Goal: Task Accomplishment & Management: Complete application form

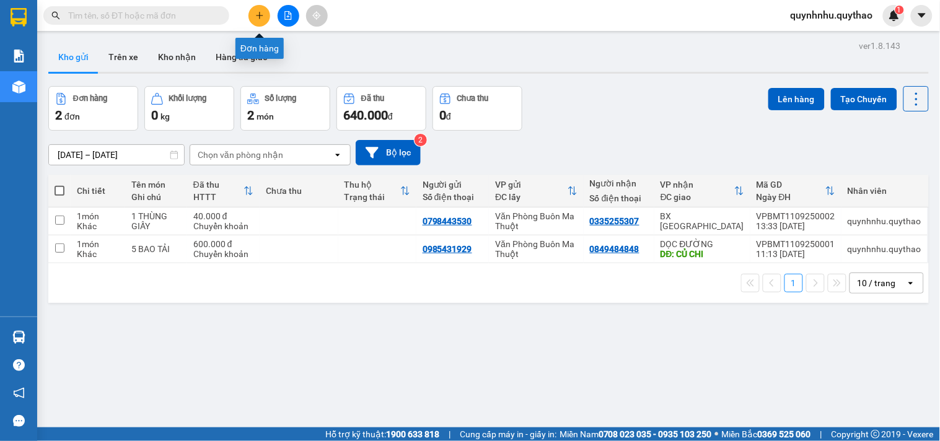
click at [268, 17] on button at bounding box center [259, 16] width 22 height 22
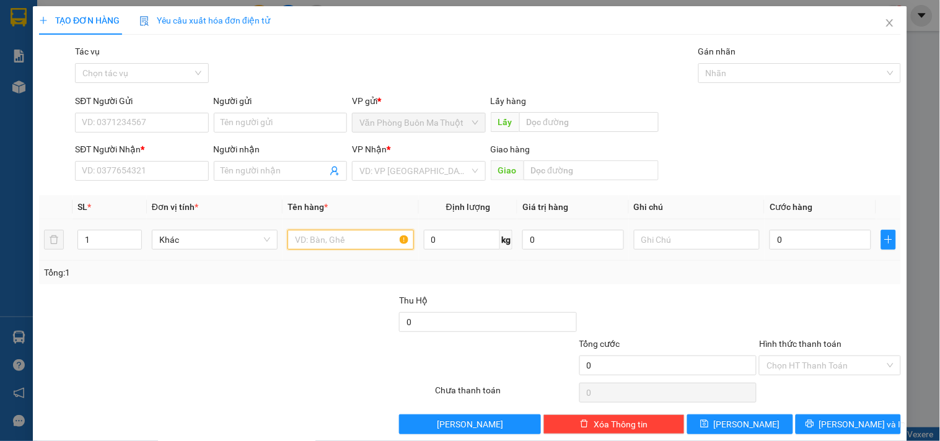
click at [321, 240] on input "text" at bounding box center [350, 240] width 126 height 20
type input "0"
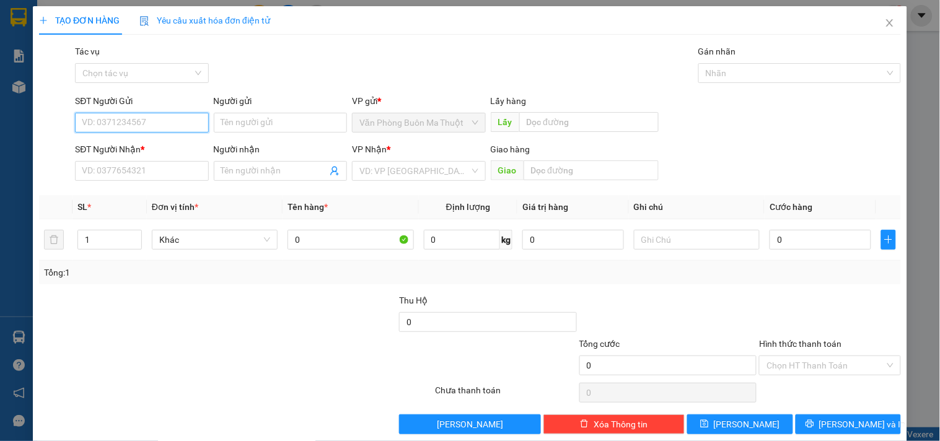
click at [116, 121] on input "SĐT Người Gửi" at bounding box center [141, 123] width 133 height 20
type input "0924789779"
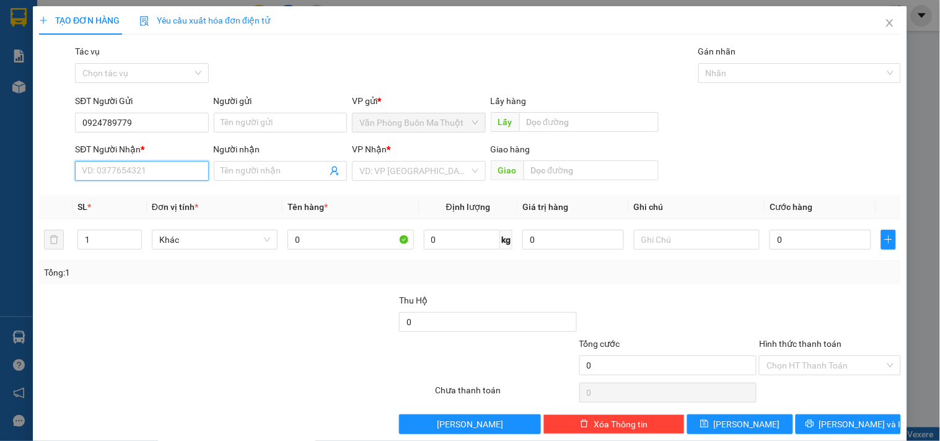
click at [152, 162] on input "SĐT Người Nhận *" at bounding box center [141, 171] width 133 height 20
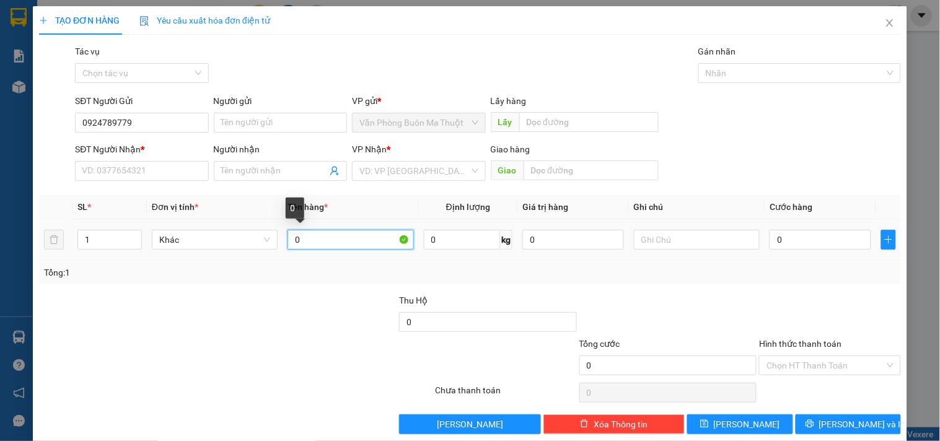
click at [303, 237] on input "0" at bounding box center [350, 240] width 126 height 20
type input "1 THÙNG"
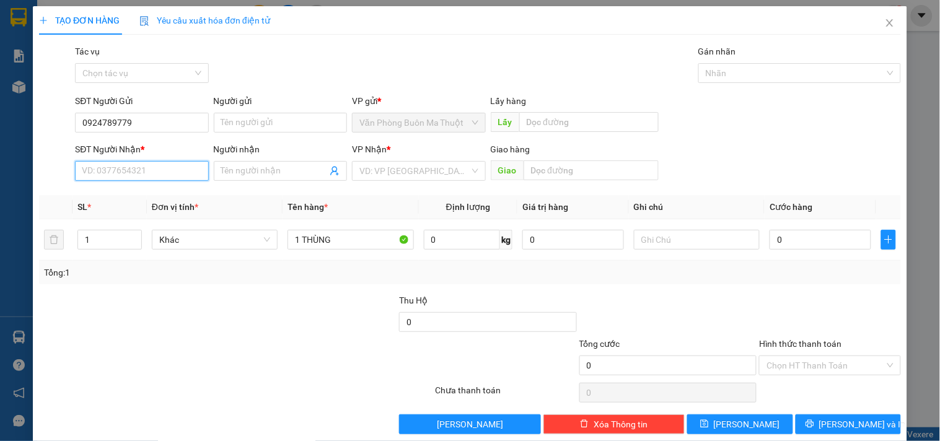
click at [164, 170] on input "SĐT Người Nhận *" at bounding box center [141, 171] width 133 height 20
type input "0387320490"
click at [825, 247] on input "0" at bounding box center [820, 240] width 102 height 20
type input "05"
type input "5"
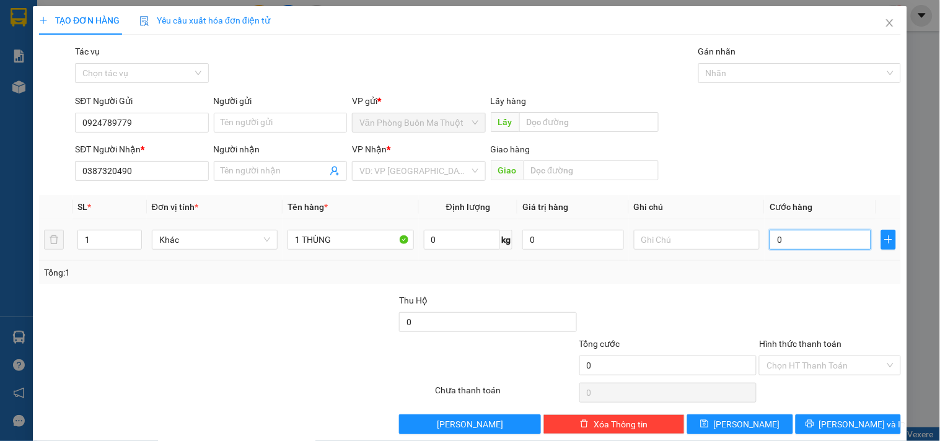
type input "5"
type input "050"
type input "50"
type input "0.500"
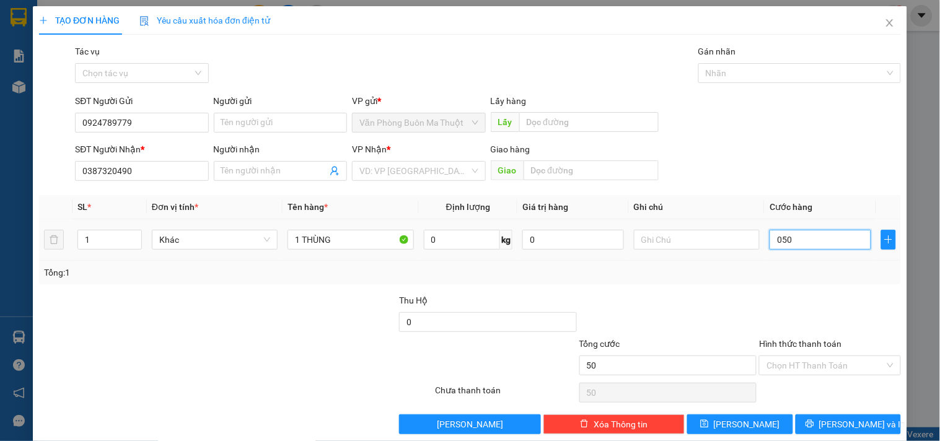
type input "500"
type input "05.000"
type input "5.000"
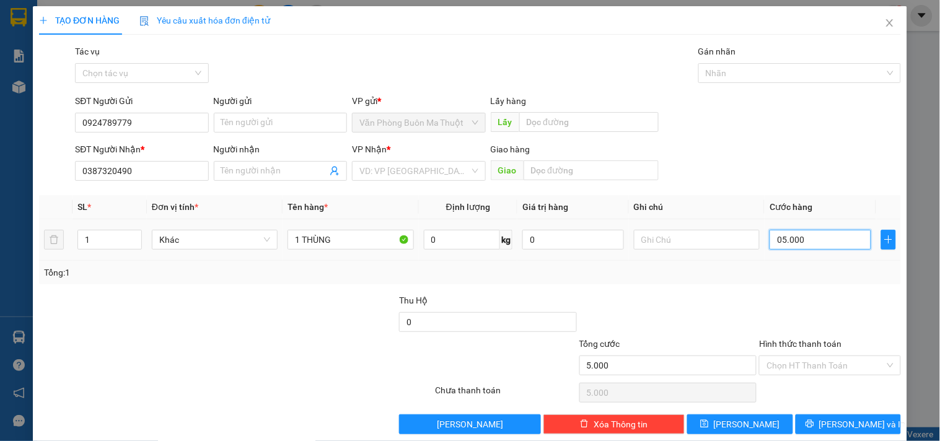
type input "050.000"
type input "50.000"
click at [813, 358] on input "Hình thức thanh toán" at bounding box center [825, 365] width 118 height 19
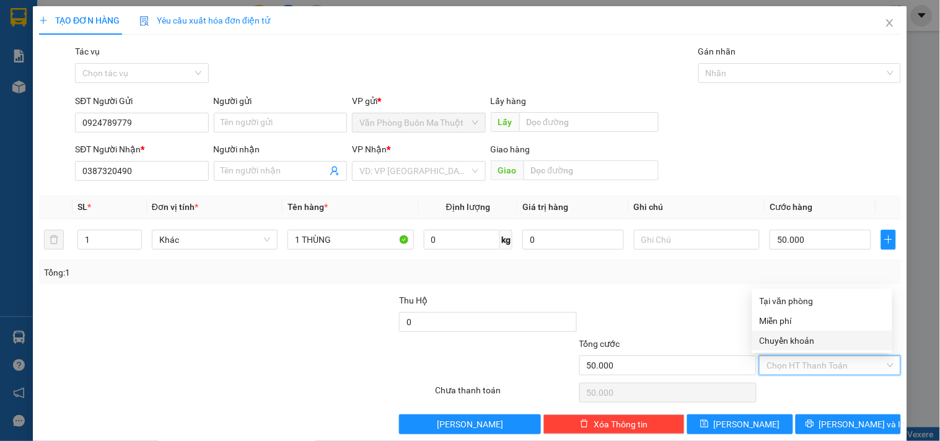
click at [796, 343] on div "Chuyển khoản" at bounding box center [821, 341] width 125 height 14
type input "0"
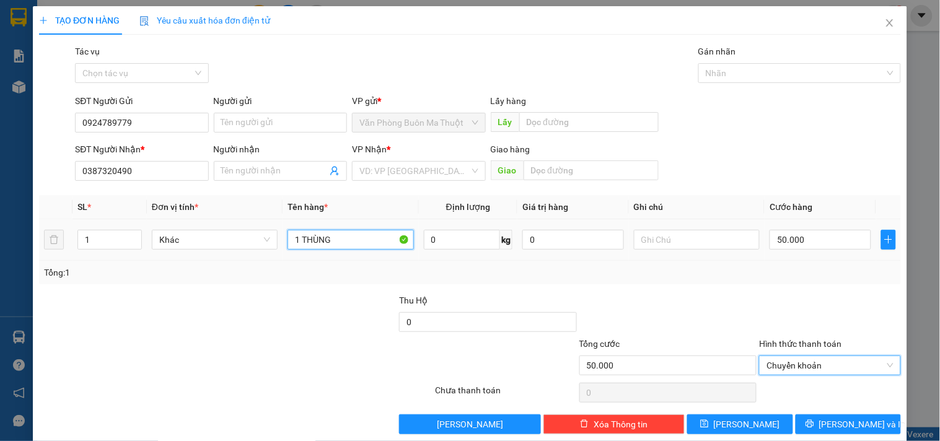
click at [345, 240] on input "1 THÙNG" at bounding box center [350, 240] width 126 height 20
type input "1 THÙNG GIẤY"
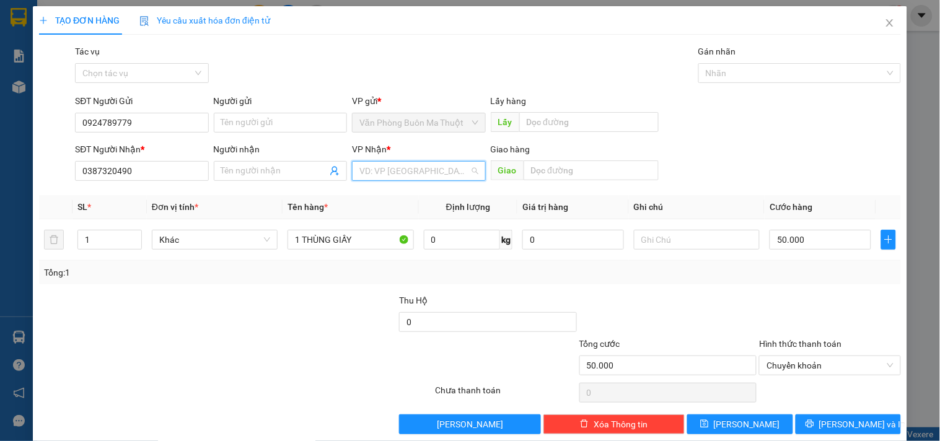
click at [435, 170] on input "search" at bounding box center [414, 171] width 110 height 19
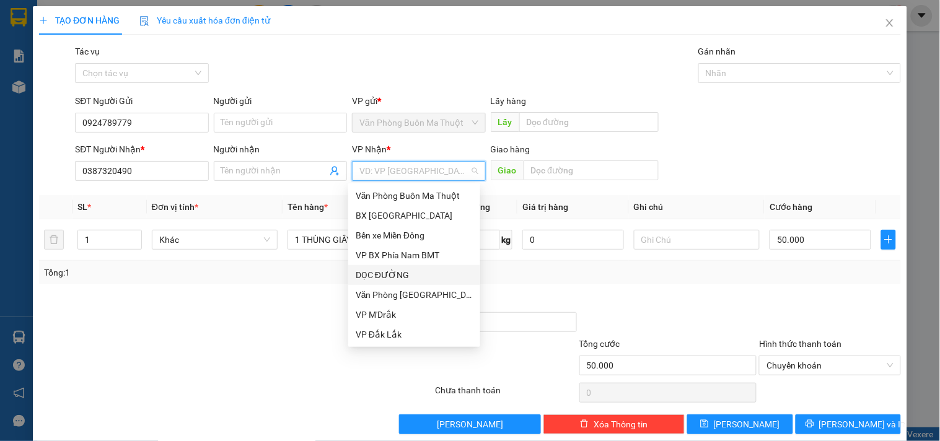
click at [409, 276] on div "DỌC ĐƯỜNG" at bounding box center [414, 275] width 117 height 14
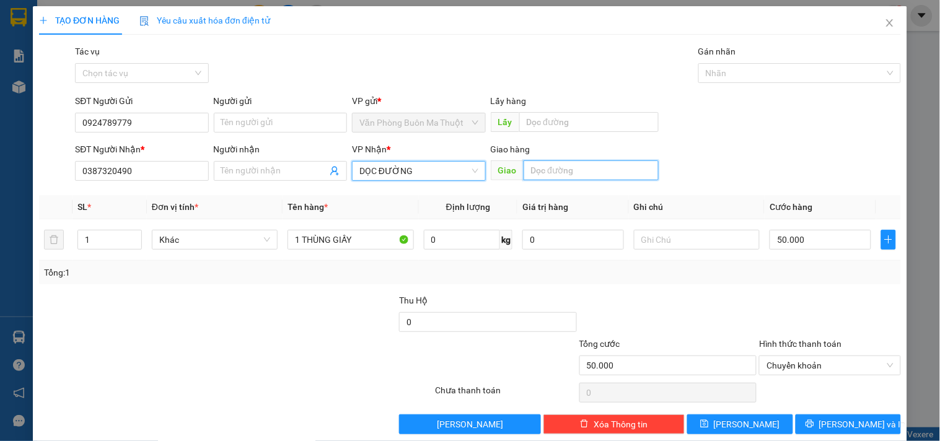
click at [562, 174] on input "text" at bounding box center [590, 170] width 135 height 20
type input "A"
type input "Â"
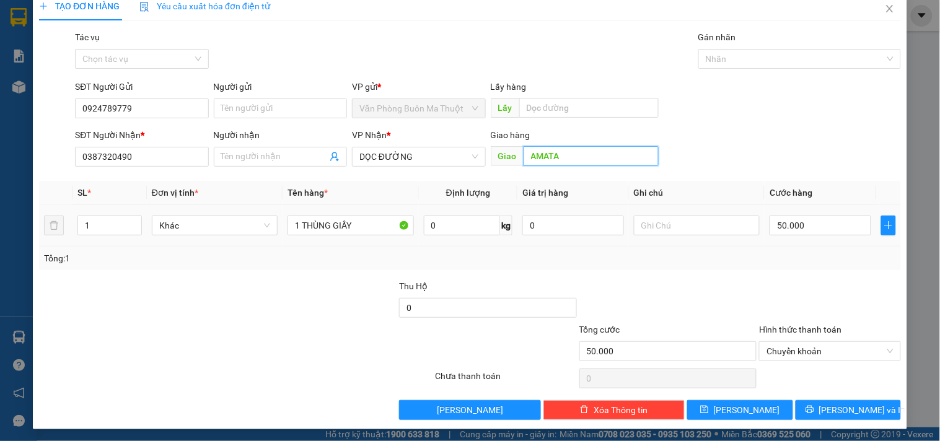
scroll to position [17, 0]
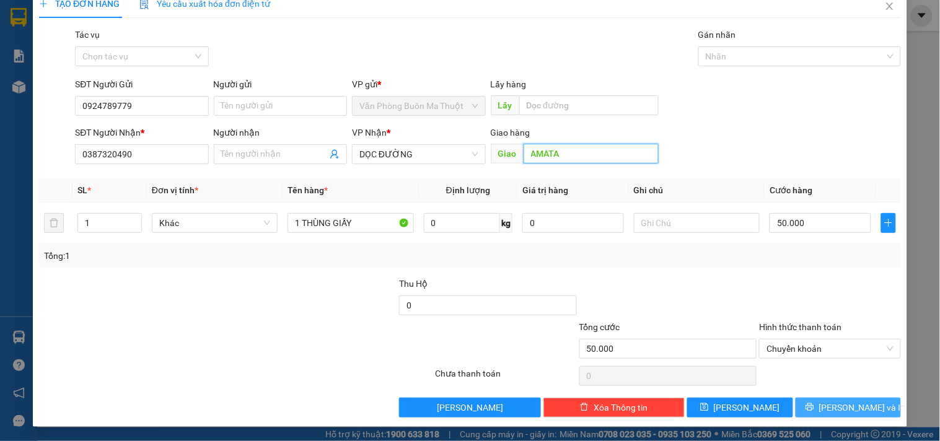
type input "AMATA"
click at [840, 410] on span "[PERSON_NAME] và In" at bounding box center [862, 408] width 87 height 14
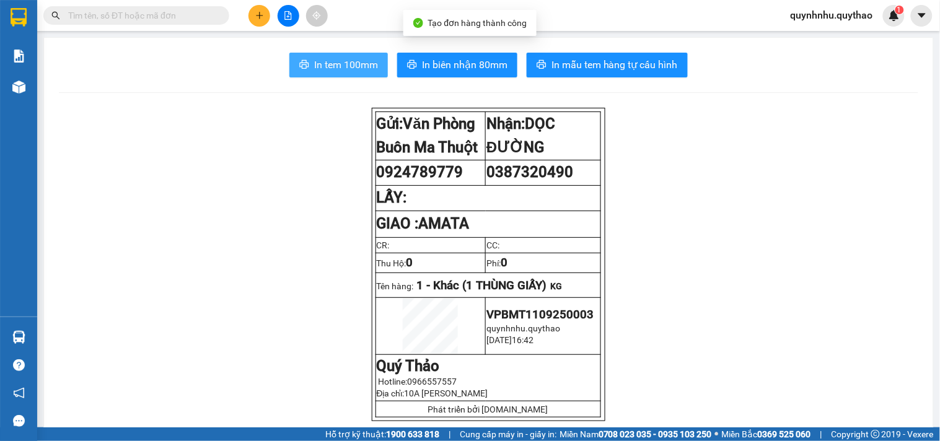
click at [325, 65] on span "In tem 100mm" at bounding box center [346, 64] width 64 height 15
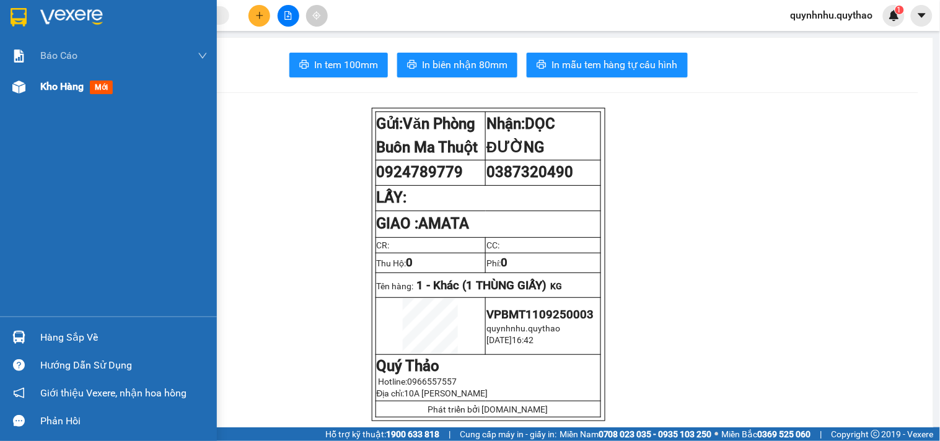
click at [71, 92] on span "Kho hàng" at bounding box center [61, 87] width 43 height 12
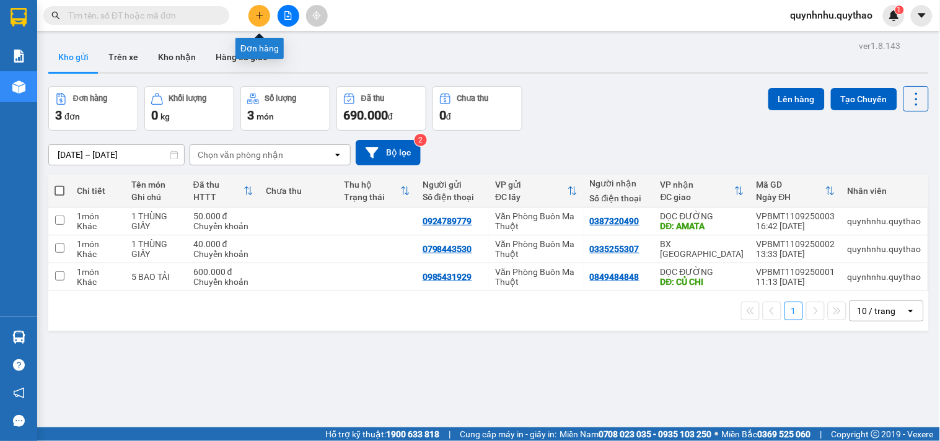
click at [263, 15] on icon "plus" at bounding box center [259, 15] width 9 height 9
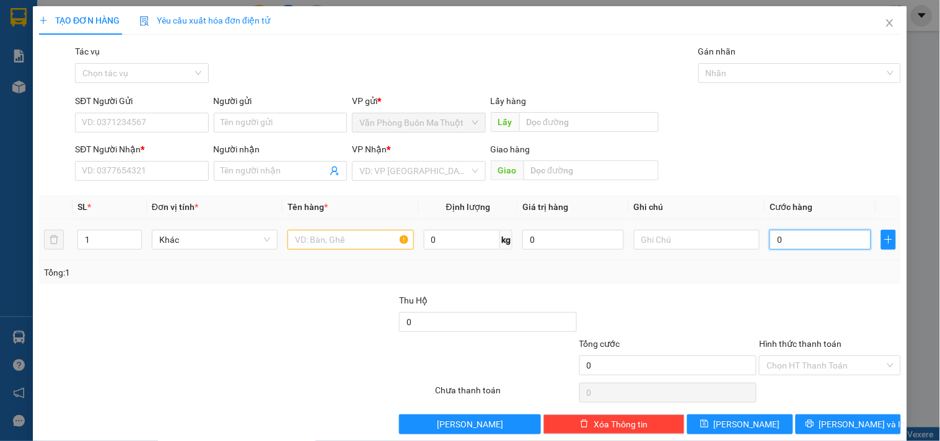
click at [787, 242] on input "0" at bounding box center [820, 240] width 102 height 20
click at [162, 118] on input "SĐT Người Gửi" at bounding box center [141, 123] width 133 height 20
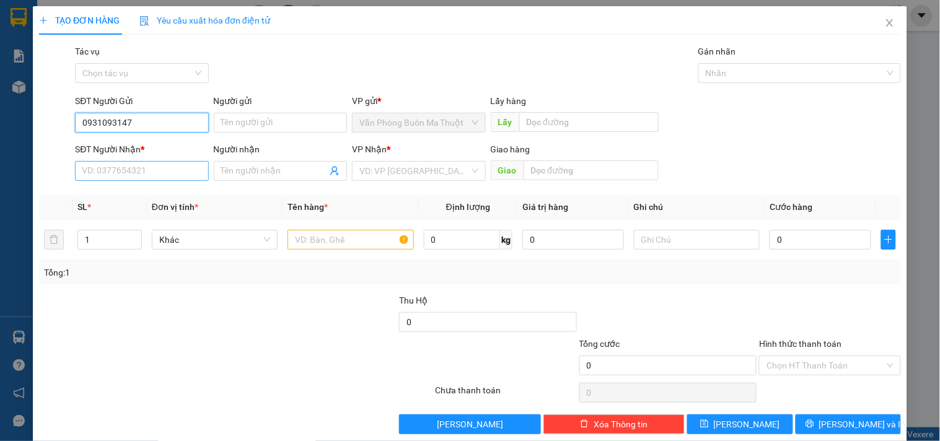
type input "0931093147"
click at [94, 177] on input "SĐT Người Nhận *" at bounding box center [141, 171] width 133 height 20
type input "0343693907"
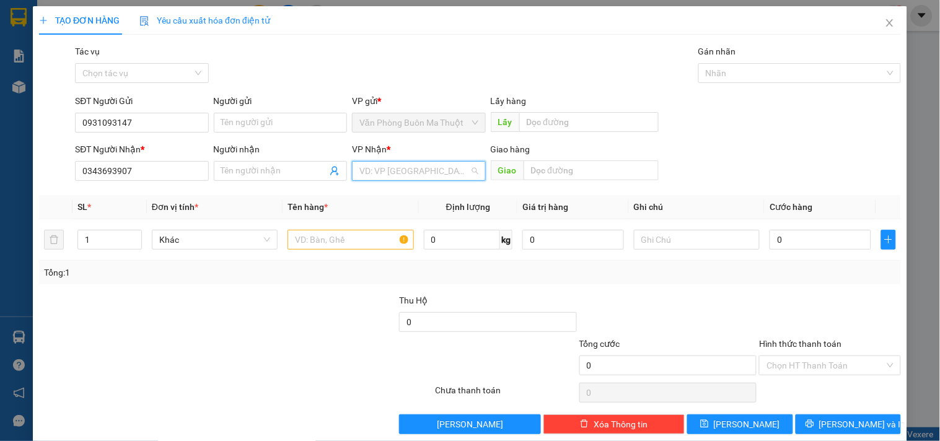
drag, startPoint x: 360, startPoint y: 168, endPoint x: 343, endPoint y: 164, distance: 17.7
click at [359, 168] on input "search" at bounding box center [414, 171] width 110 height 19
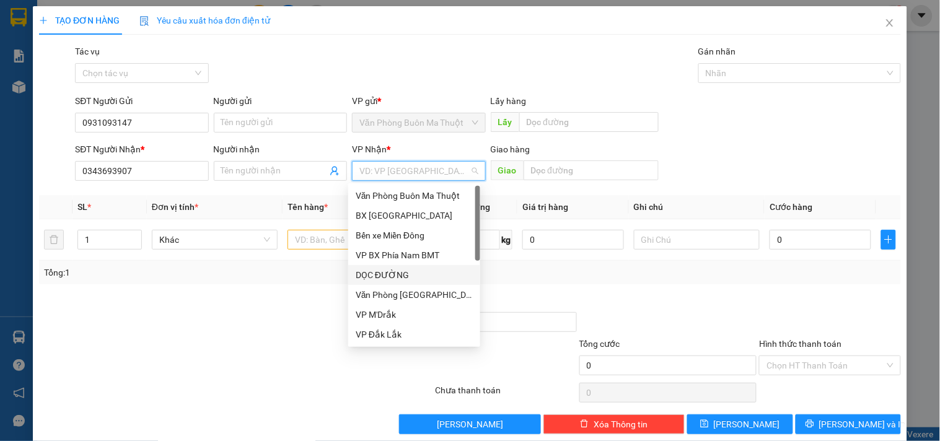
click at [401, 268] on div "DỌC ĐƯỜNG" at bounding box center [414, 275] width 117 height 14
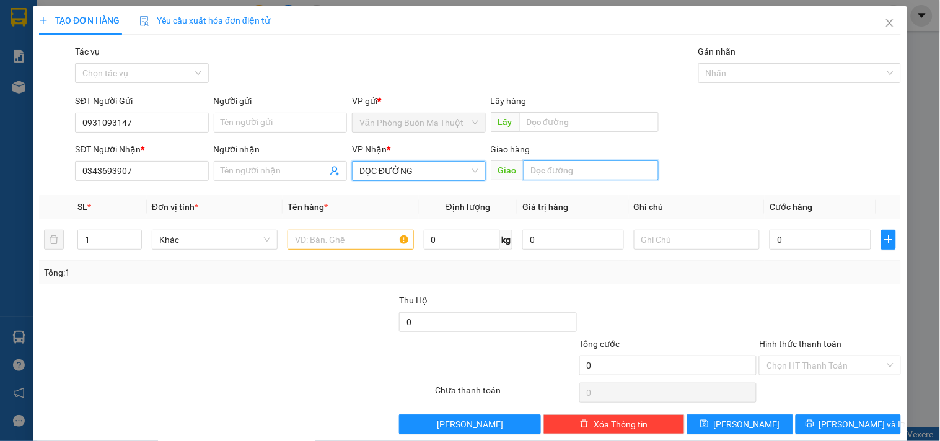
click at [549, 169] on input "text" at bounding box center [590, 170] width 135 height 20
type input "BX LONG AN"
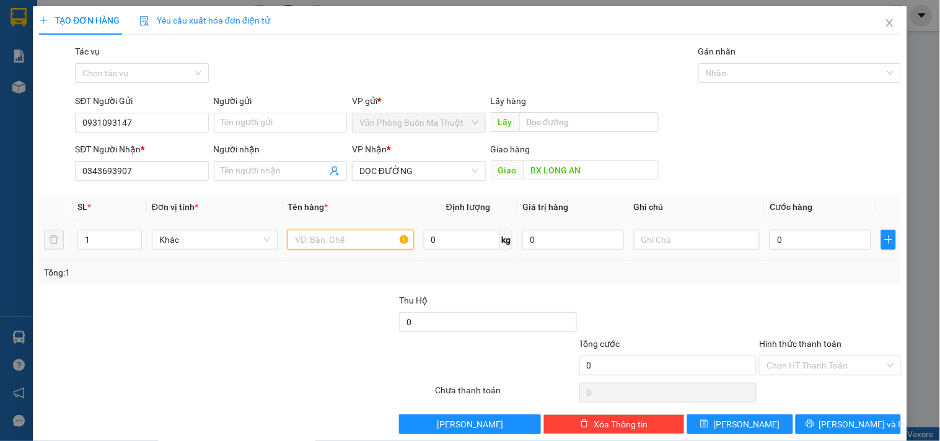
click at [362, 246] on input "text" at bounding box center [350, 240] width 126 height 20
type input "1 CON CHÓ"
click at [791, 235] on input "0" at bounding box center [820, 240] width 102 height 20
type input "3"
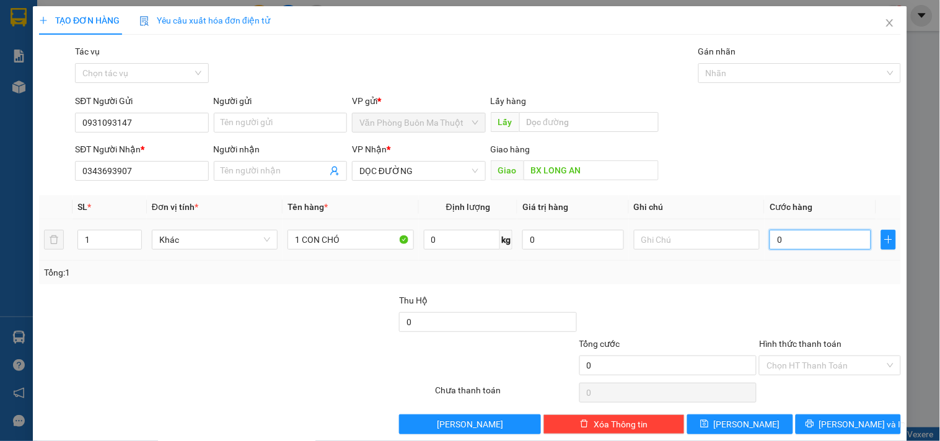
type input "3"
type input "30"
type input "300"
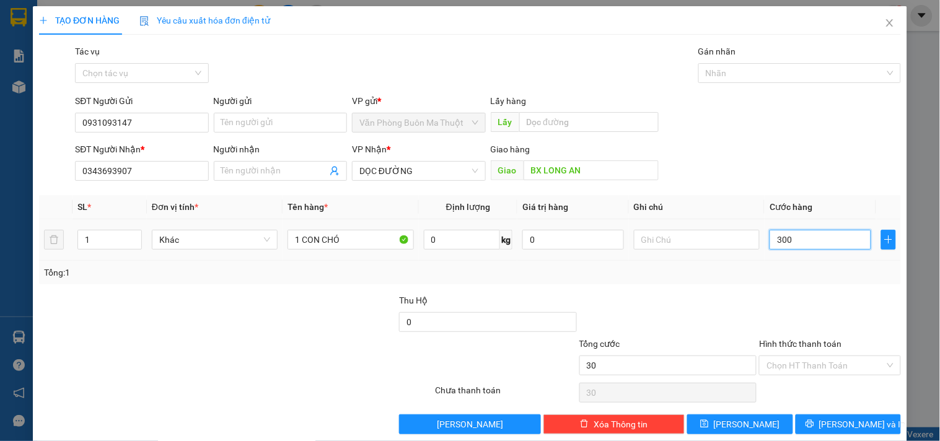
type input "300"
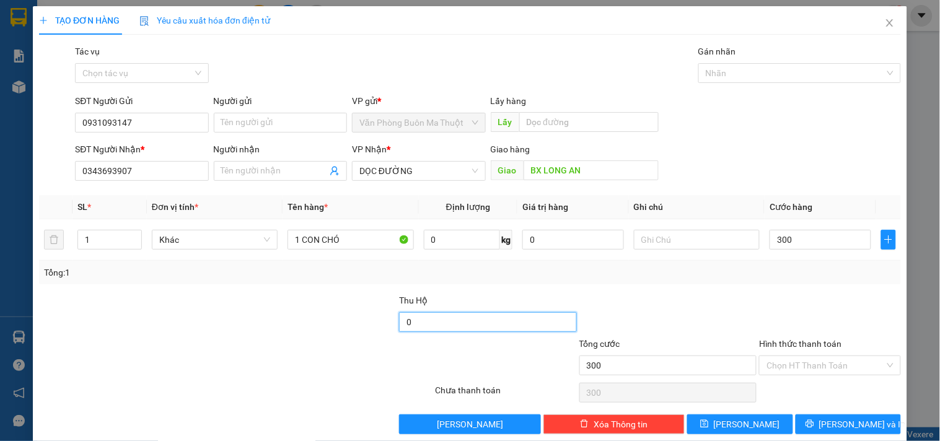
type input "300.000"
click at [406, 321] on input "0" at bounding box center [488, 322] width 178 height 20
type input "7.500.000"
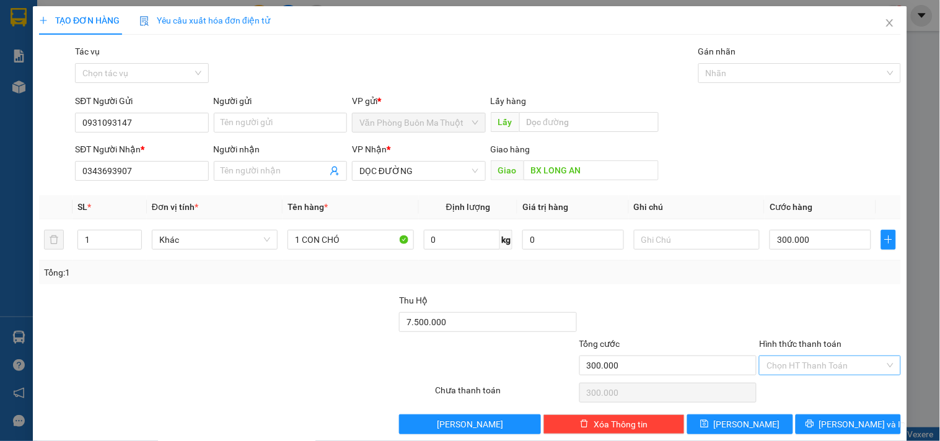
click at [835, 366] on input "Hình thức thanh toán" at bounding box center [825, 365] width 118 height 19
click at [819, 300] on div "Tại văn phòng" at bounding box center [821, 301] width 125 height 14
type input "0"
drag, startPoint x: 858, startPoint y: 424, endPoint x: 831, endPoint y: 253, distance: 173.1
click at [858, 424] on span "[PERSON_NAME] và In" at bounding box center [862, 424] width 87 height 14
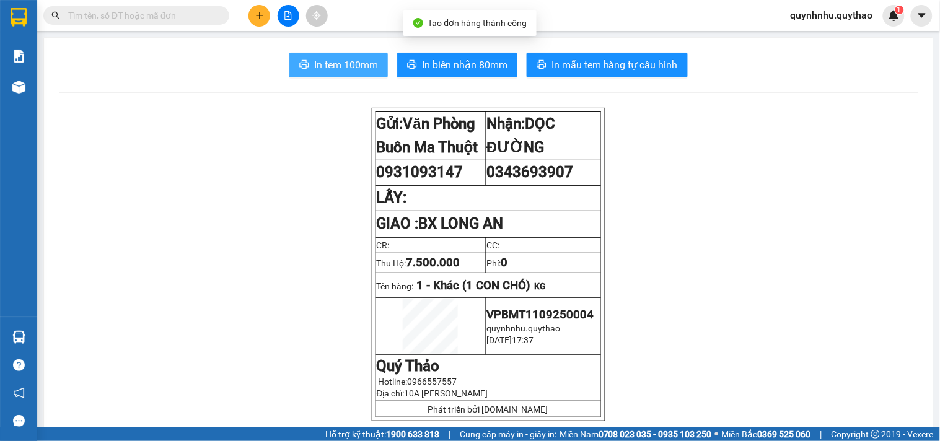
click at [356, 59] on span "In tem 100mm" at bounding box center [346, 64] width 64 height 15
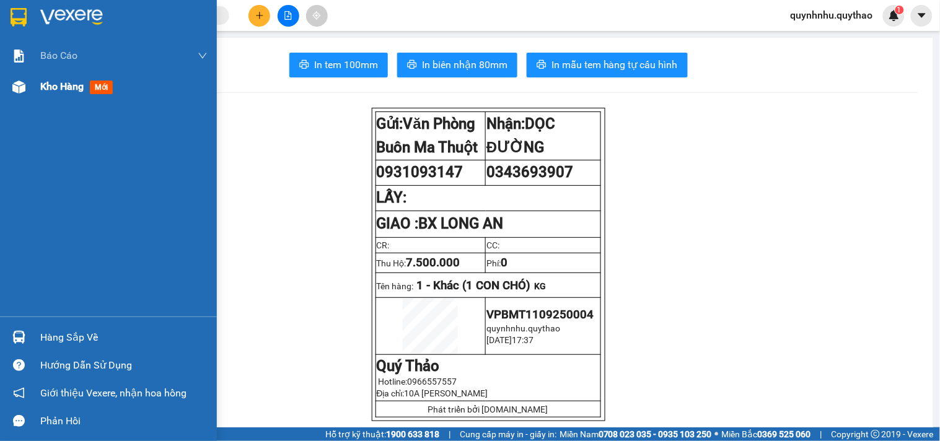
click at [53, 101] on div "Kho hàng mới" at bounding box center [123, 86] width 167 height 31
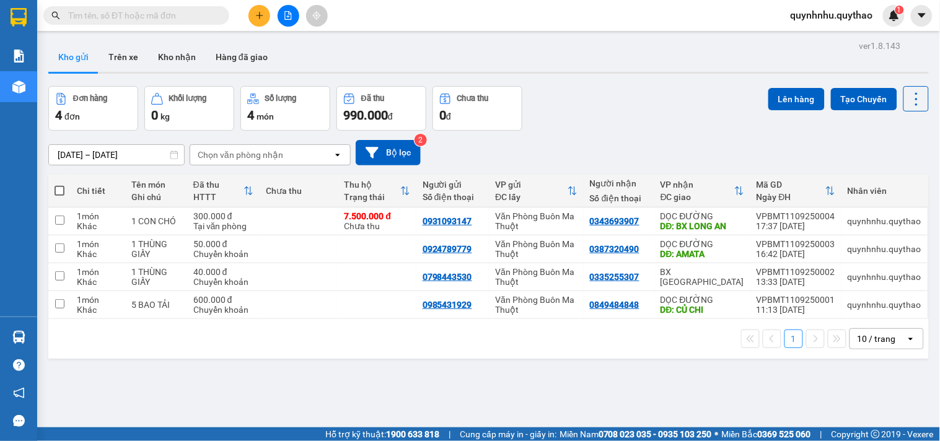
click at [847, 14] on span "quynhnhu.quythao" at bounding box center [831, 14] width 102 height 15
click at [824, 34] on span "Đăng xuất" at bounding box center [837, 39] width 78 height 14
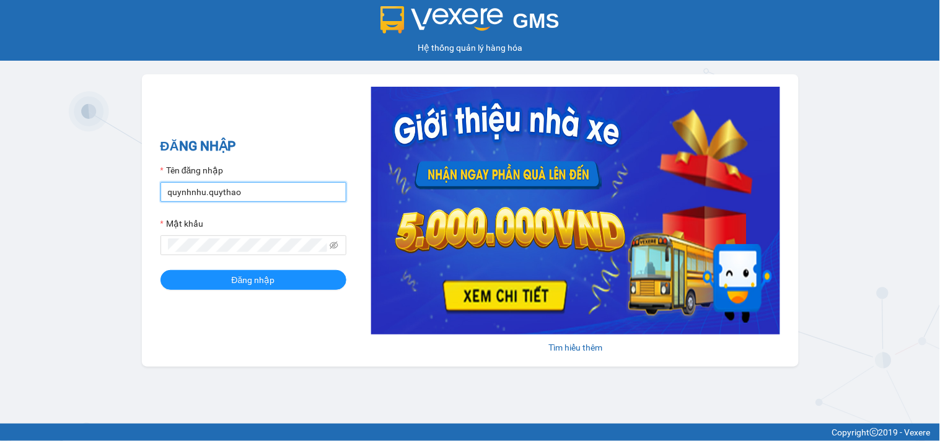
click at [230, 199] on input "quynhnhu.quythao" at bounding box center [253, 192] width 186 height 20
type input "kieutrinh.quythao"
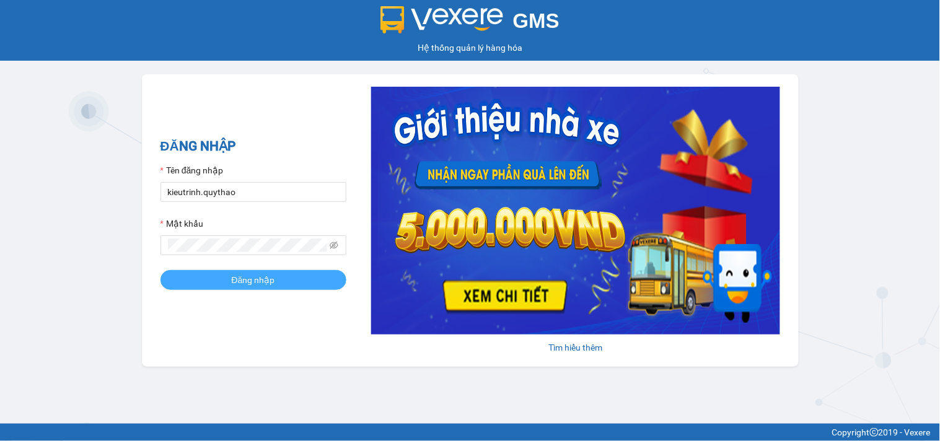
click at [259, 286] on span "Đăng nhập" at bounding box center [253, 280] width 43 height 14
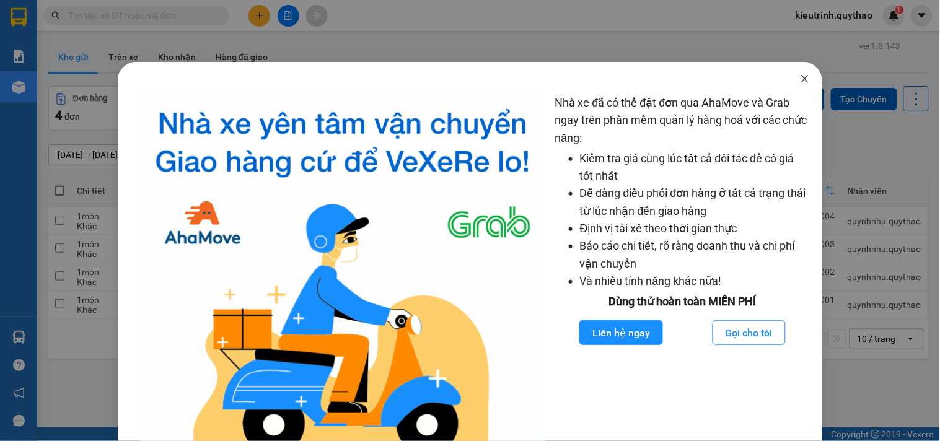
click at [801, 79] on icon "close" at bounding box center [804, 78] width 7 height 7
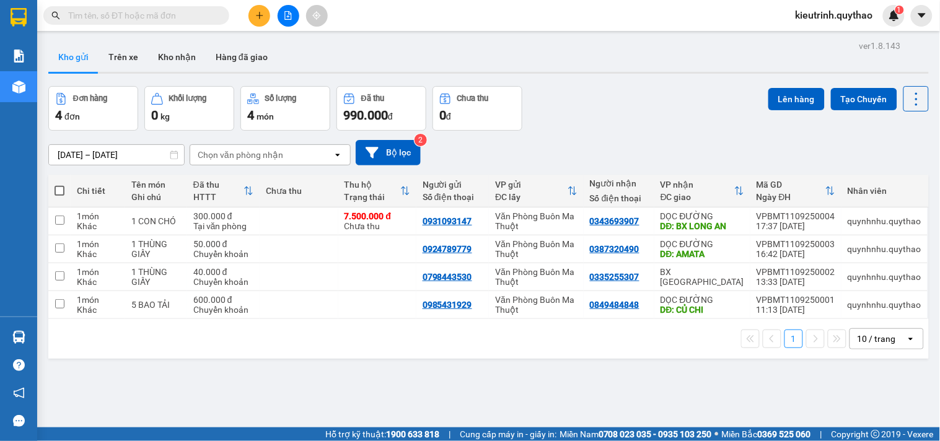
click at [255, 16] on icon "plus" at bounding box center [259, 15] width 9 height 9
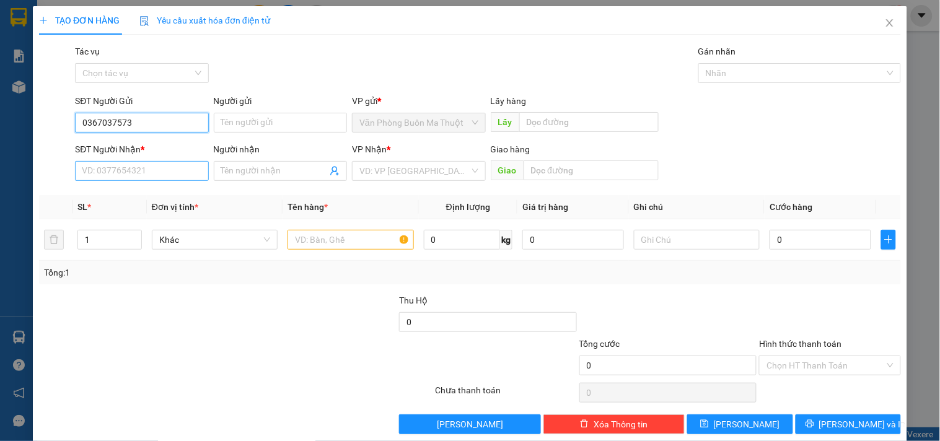
type input "0367037573"
click at [158, 170] on input "SĐT Người Nhận *" at bounding box center [141, 171] width 133 height 20
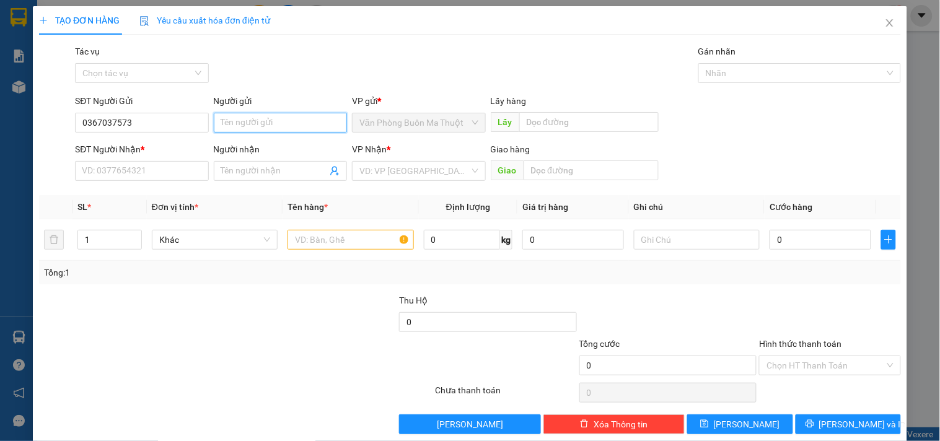
click at [326, 121] on input "Người gửi" at bounding box center [280, 123] width 133 height 20
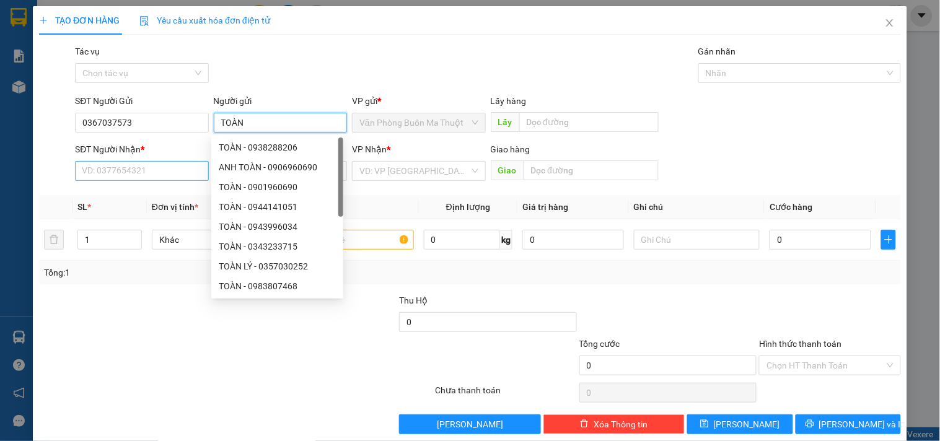
type input "TOÀN"
click at [196, 170] on input "SĐT Người Nhận *" at bounding box center [141, 171] width 133 height 20
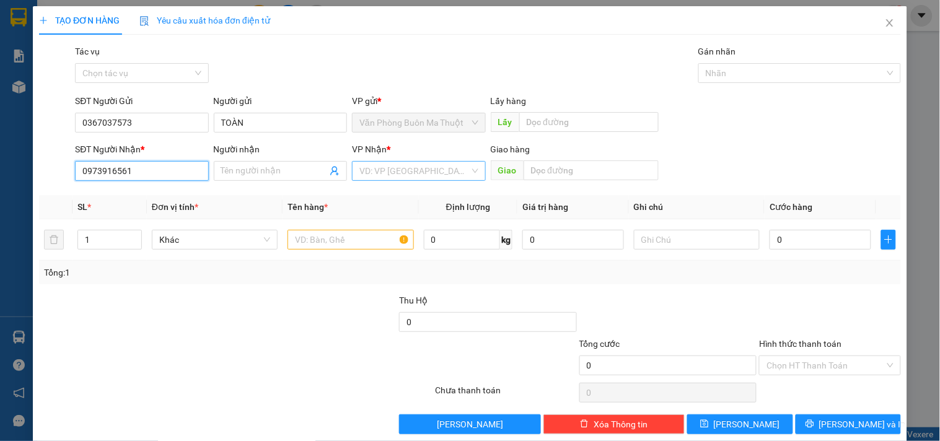
type input "0973916561"
click at [379, 172] on input "search" at bounding box center [414, 171] width 110 height 19
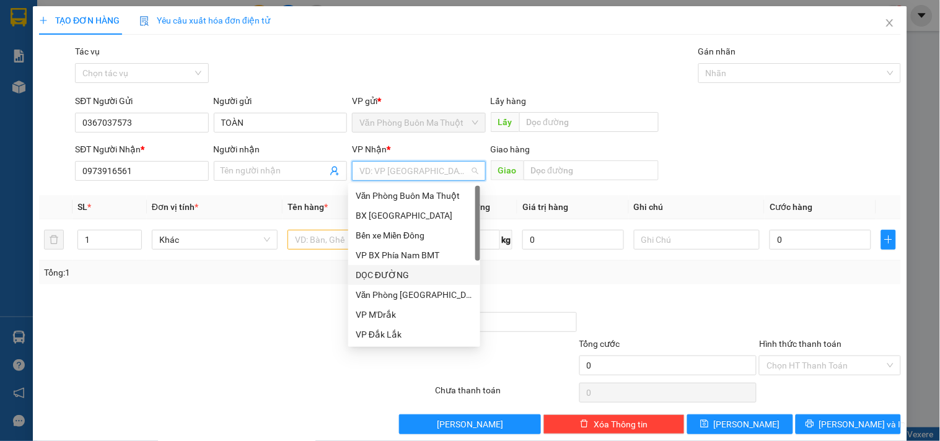
drag, startPoint x: 404, startPoint y: 271, endPoint x: 453, endPoint y: 212, distance: 76.5
click at [405, 271] on div "DỌC ĐƯỜNG" at bounding box center [414, 275] width 117 height 14
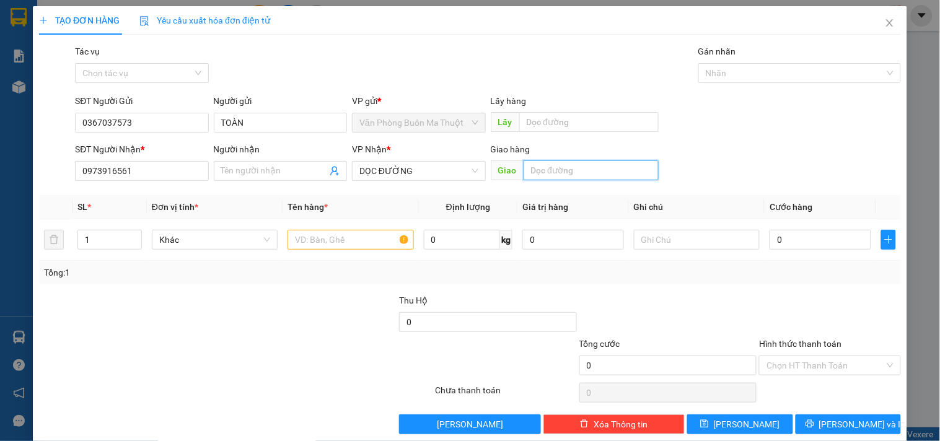
click at [534, 170] on input "text" at bounding box center [590, 170] width 135 height 20
type input "LONG AN"
click at [320, 244] on input "text" at bounding box center [350, 240] width 126 height 20
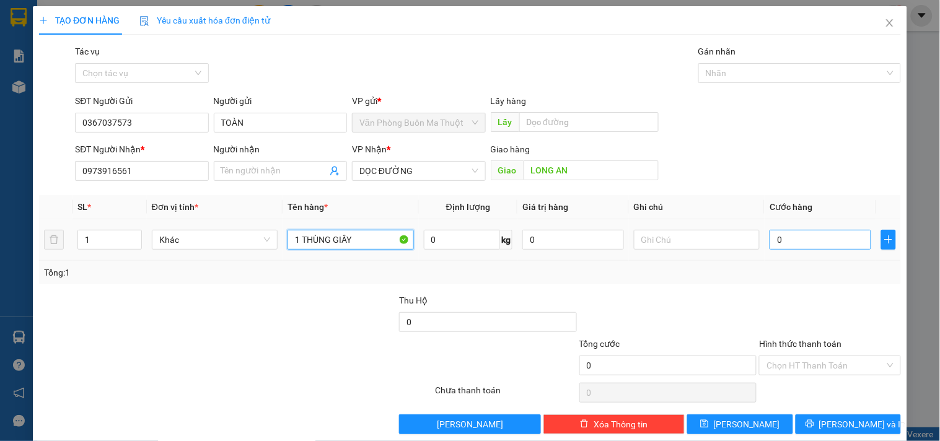
type input "1 THÙNG GIẤY"
type input "5"
type input "50"
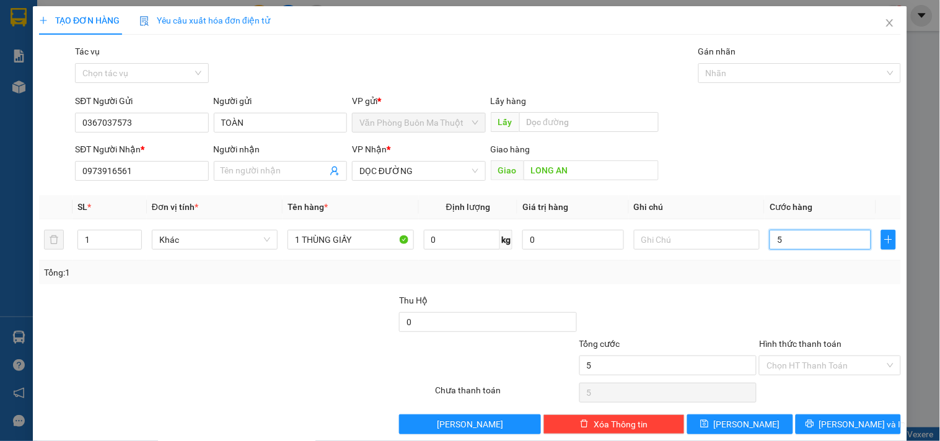
type input "50"
type input "50.000"
click at [813, 362] on input "Hình thức thanh toán" at bounding box center [825, 365] width 118 height 19
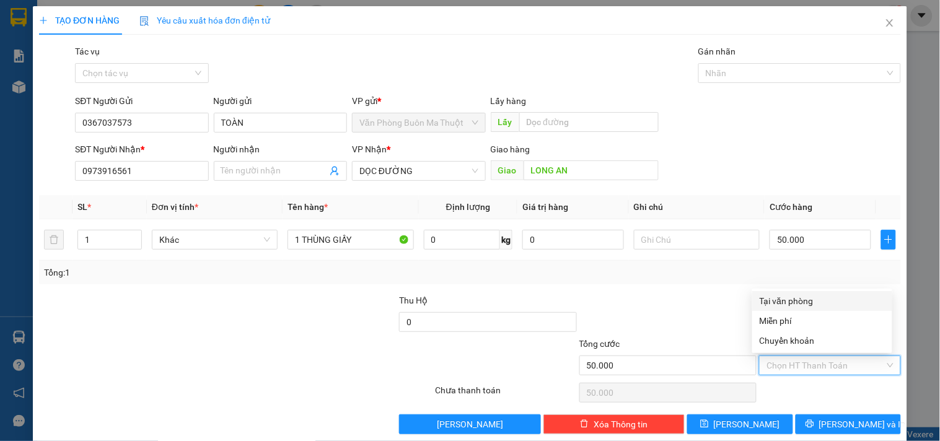
click at [808, 302] on div "Tại văn phòng" at bounding box center [821, 301] width 125 height 14
type input "0"
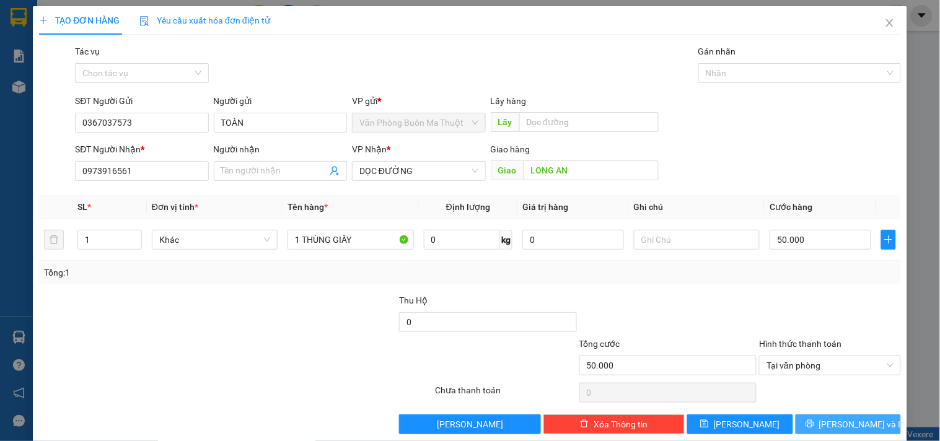
drag, startPoint x: 844, startPoint y: 430, endPoint x: 841, endPoint y: 410, distance: 20.0
click at [844, 429] on span "[PERSON_NAME] và In" at bounding box center [862, 424] width 87 height 14
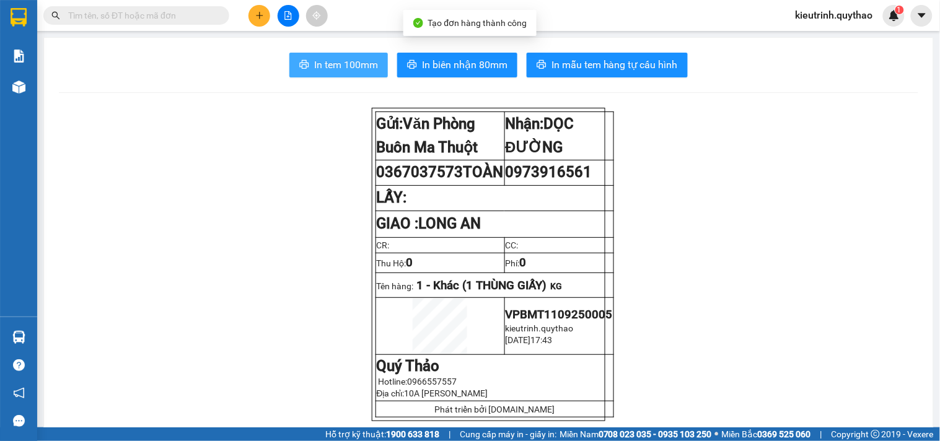
click at [337, 63] on span "In tem 100mm" at bounding box center [346, 64] width 64 height 15
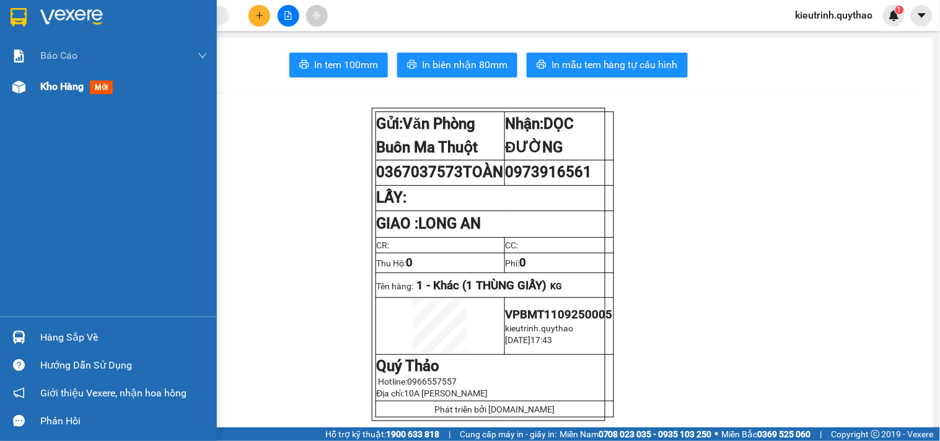
click at [40, 81] on div "Kho hàng mới" at bounding box center [108, 86] width 217 height 31
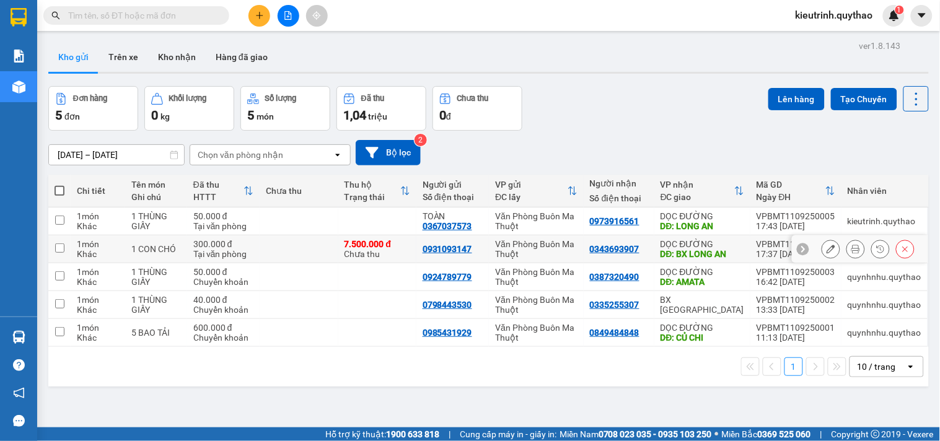
click at [826, 248] on button at bounding box center [830, 249] width 17 height 22
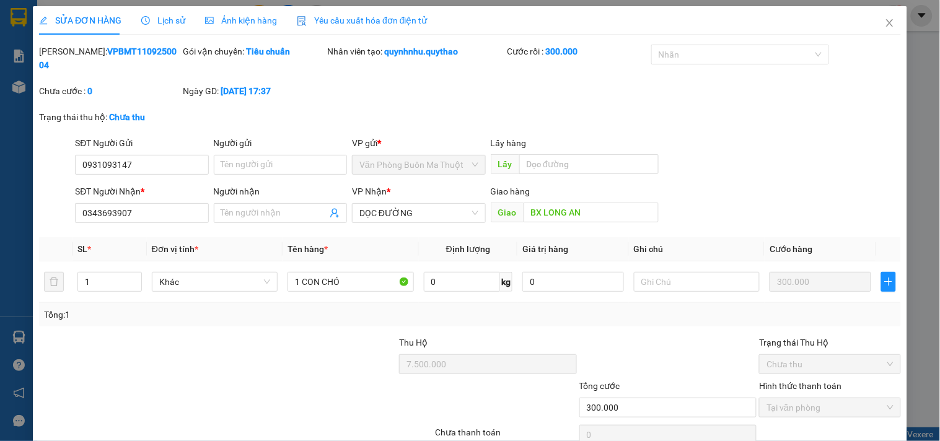
type input "0931093147"
type input "0343693907"
type input "BX LONG AN"
type input "7.500.000"
type input "300.000"
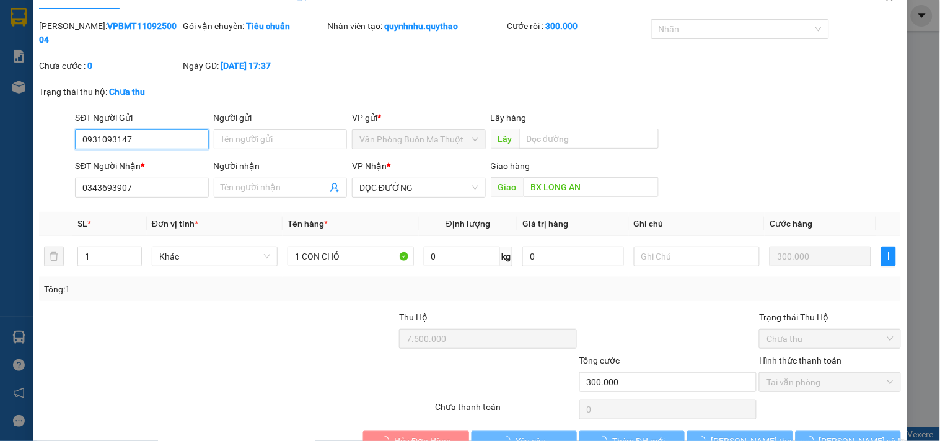
scroll to position [45, 0]
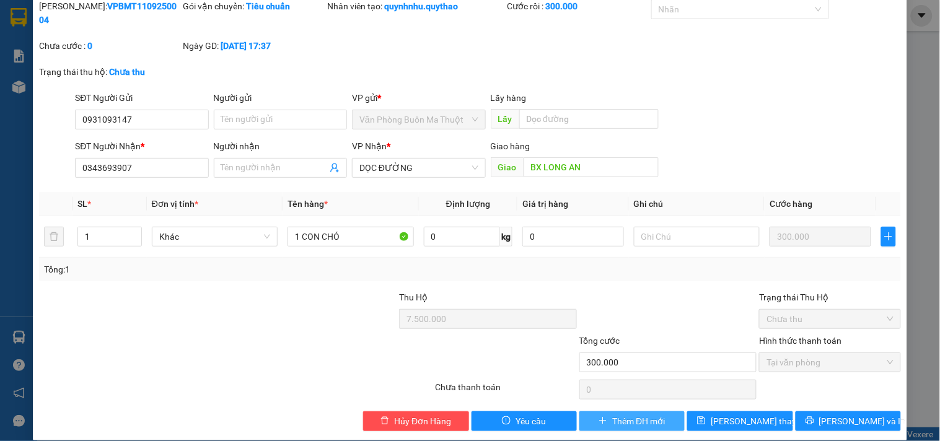
click at [628, 414] on span "Thêm ĐH mới" at bounding box center [638, 421] width 53 height 14
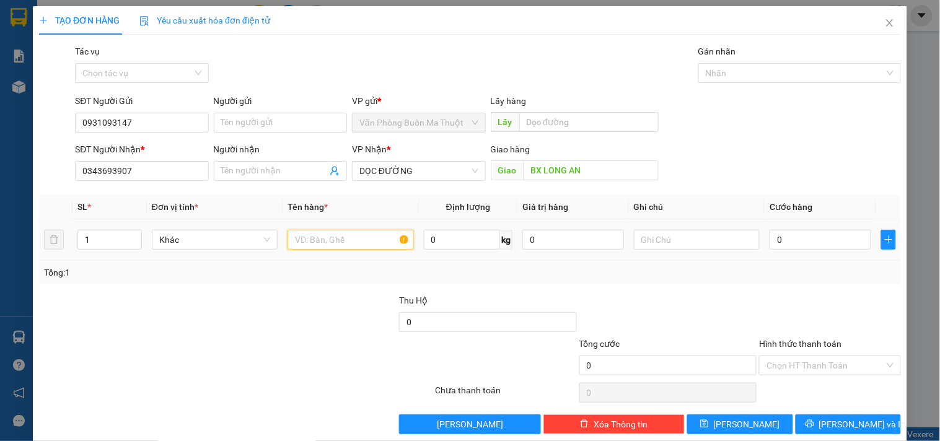
drag, startPoint x: 327, startPoint y: 243, endPoint x: 338, endPoint y: 229, distance: 17.2
click at [336, 230] on input "text" at bounding box center [350, 240] width 126 height 20
type input "1 CON CHÓ"
click at [808, 240] on input "0" at bounding box center [820, 240] width 102 height 20
type input "3"
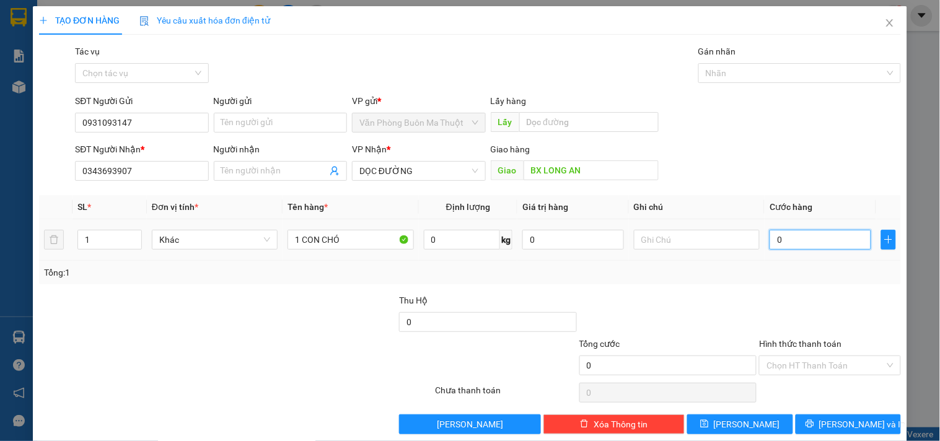
type input "3"
type input "30"
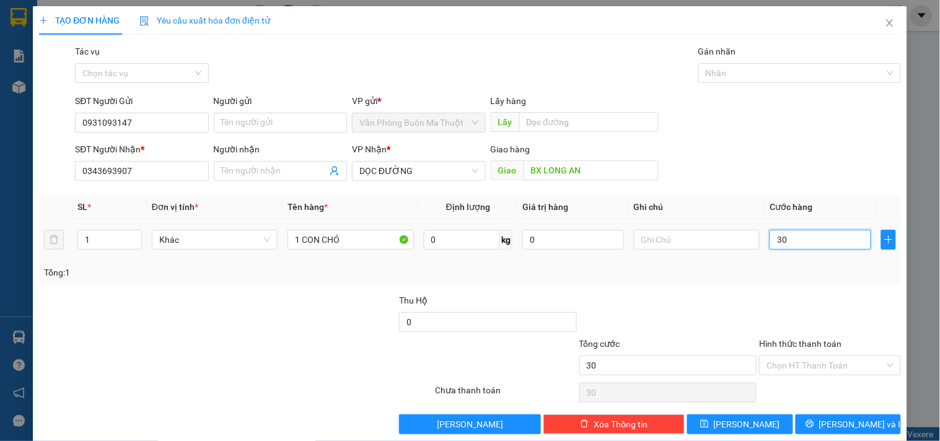
type input "300"
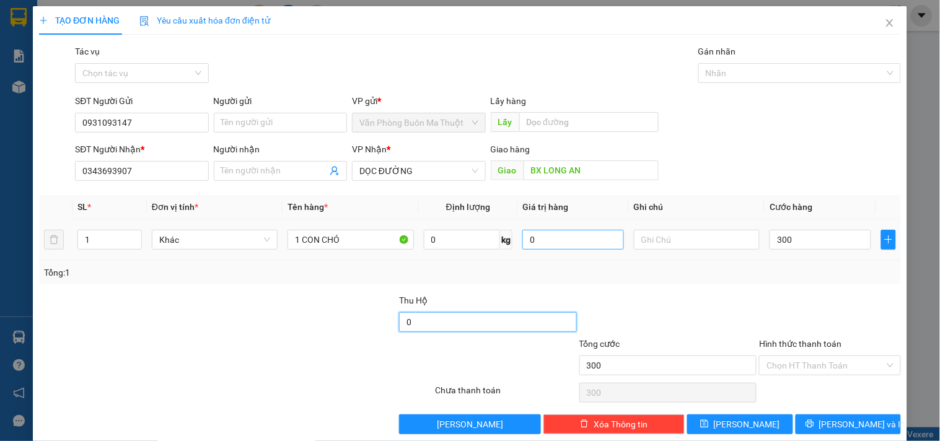
type input "300.000"
drag, startPoint x: 411, startPoint y: 313, endPoint x: 569, endPoint y: 238, distance: 174.3
click at [411, 313] on input "0" at bounding box center [488, 322] width 178 height 20
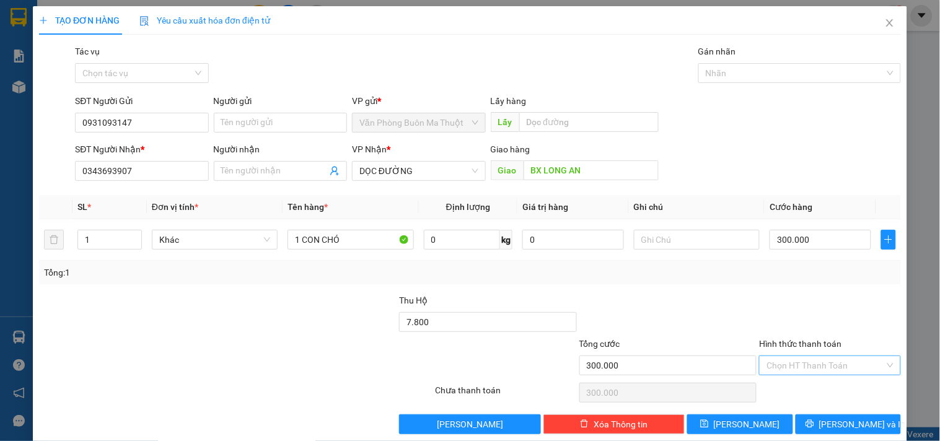
type input "7.800.000"
click at [768, 364] on input "Hình thức thanh toán" at bounding box center [825, 365] width 118 height 19
click at [791, 296] on div "Tại văn phòng" at bounding box center [821, 301] width 125 height 14
type input "0"
click at [803, 362] on span "Tại văn phòng" at bounding box center [829, 365] width 126 height 19
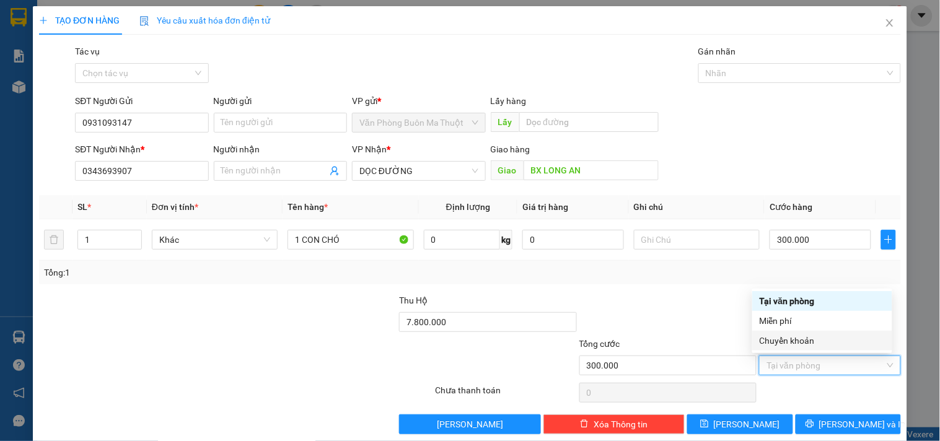
click at [779, 341] on div "Chuyển khoản" at bounding box center [821, 341] width 125 height 14
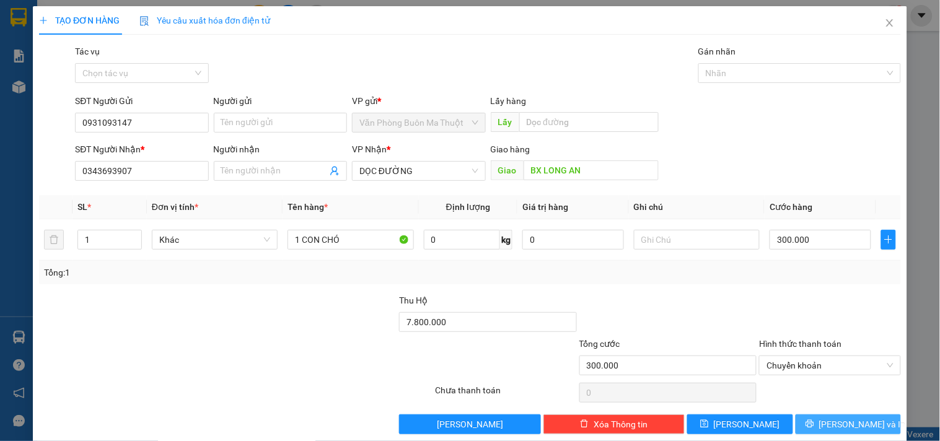
click at [851, 426] on span "[PERSON_NAME] và In" at bounding box center [862, 424] width 87 height 14
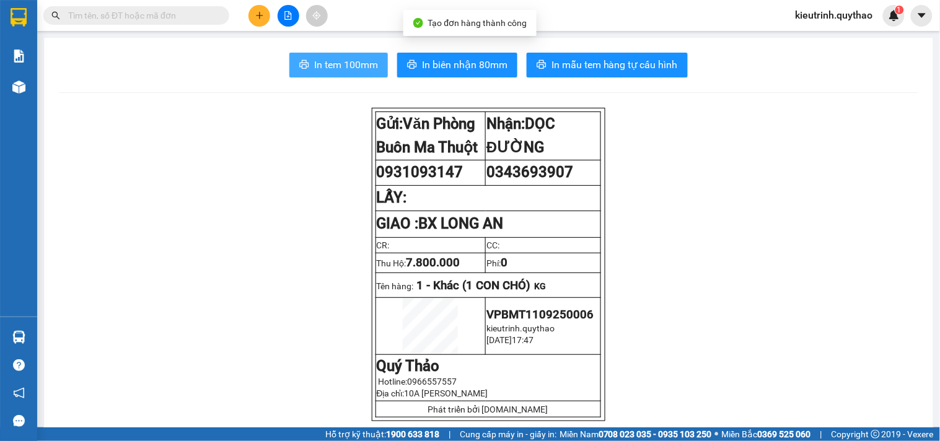
click at [365, 57] on span "In tem 100mm" at bounding box center [346, 64] width 64 height 15
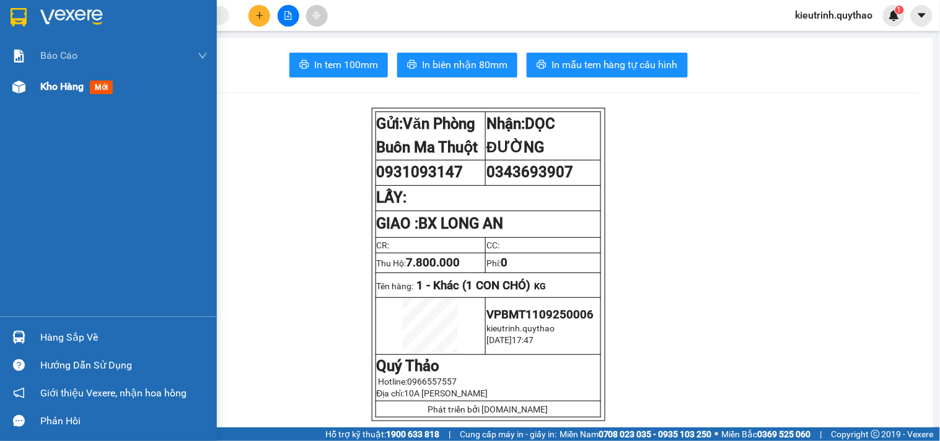
click at [31, 88] on div "Kho hàng mới" at bounding box center [108, 86] width 217 height 31
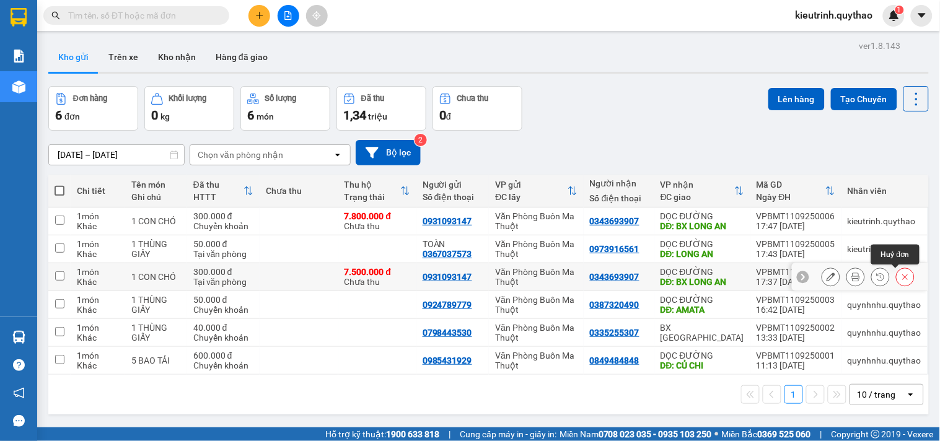
click at [901, 275] on icon at bounding box center [905, 277] width 9 height 9
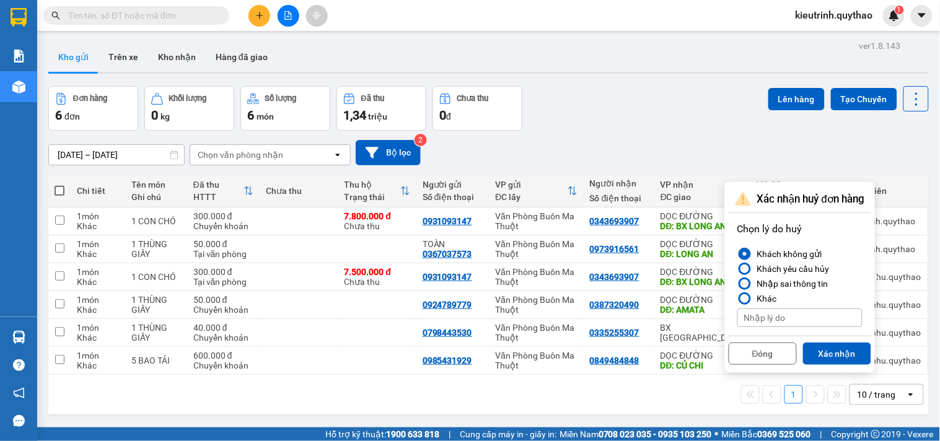
click at [768, 282] on div "Nhập sai thông tin" at bounding box center [790, 283] width 76 height 15
click at [737, 284] on input "Nhập sai thông tin" at bounding box center [737, 284] width 0 height 0
click at [840, 354] on button "Xác nhận" at bounding box center [837, 354] width 68 height 22
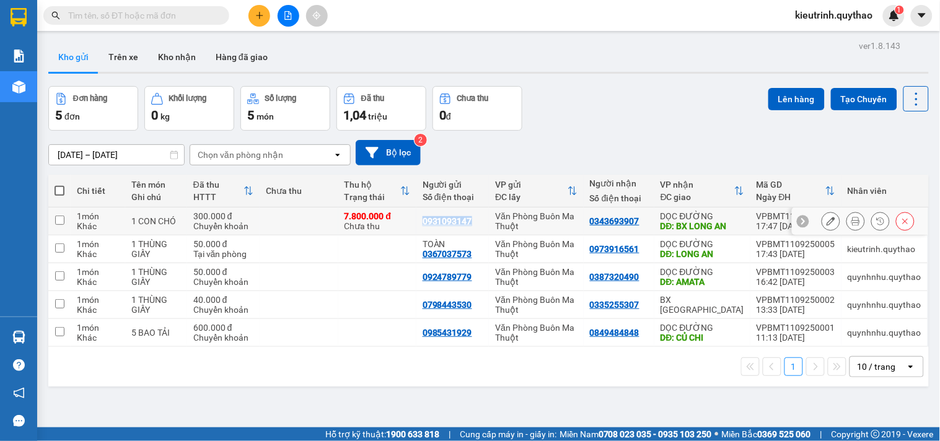
drag, startPoint x: 419, startPoint y: 221, endPoint x: 469, endPoint y: 224, distance: 49.6
click at [469, 224] on td "0931093147" at bounding box center [452, 221] width 73 height 28
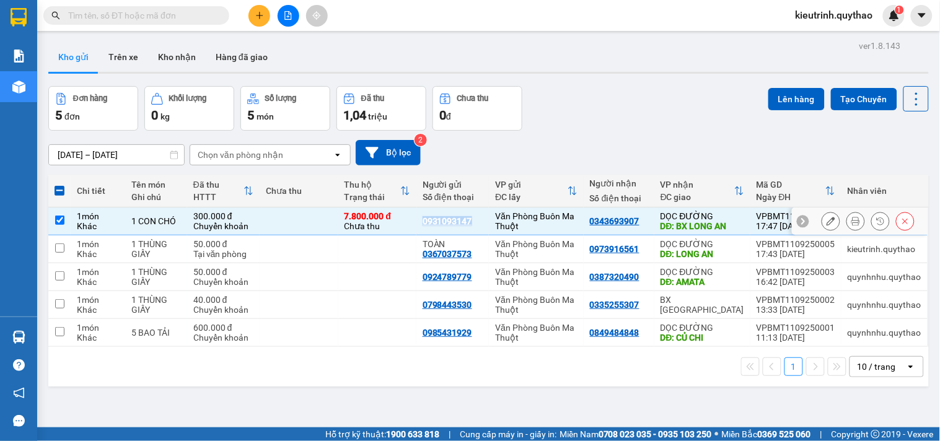
copy div "0931093147"
click at [129, 229] on td "1 CON CHÓ" at bounding box center [156, 221] width 62 height 28
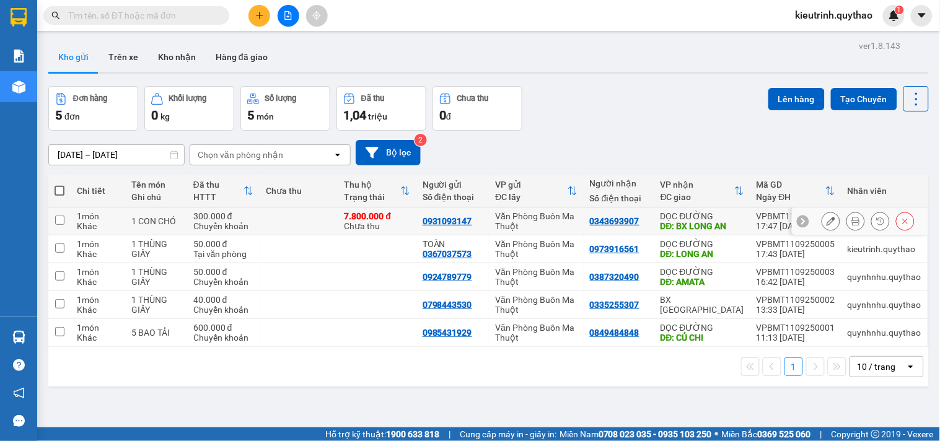
click at [192, 228] on td "300.000 đ Chuyển khoản" at bounding box center [223, 221] width 73 height 28
checkbox input "true"
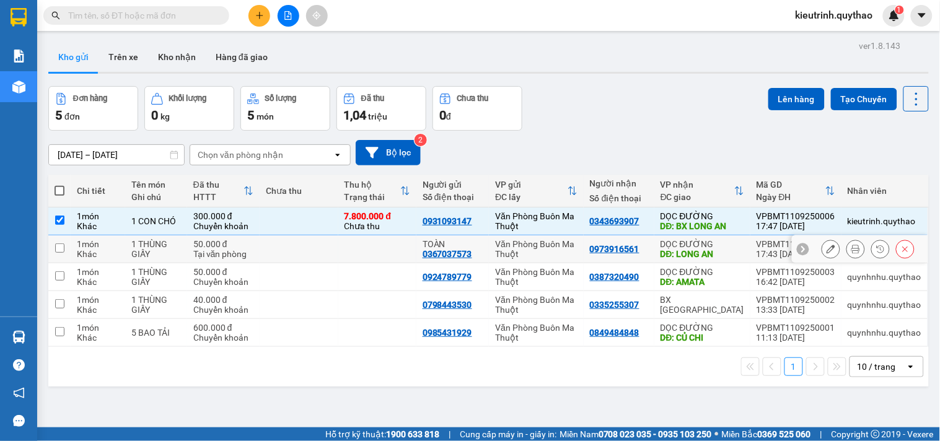
click at [204, 261] on td "50.000 đ Tại văn phòng" at bounding box center [223, 249] width 73 height 28
checkbox input "true"
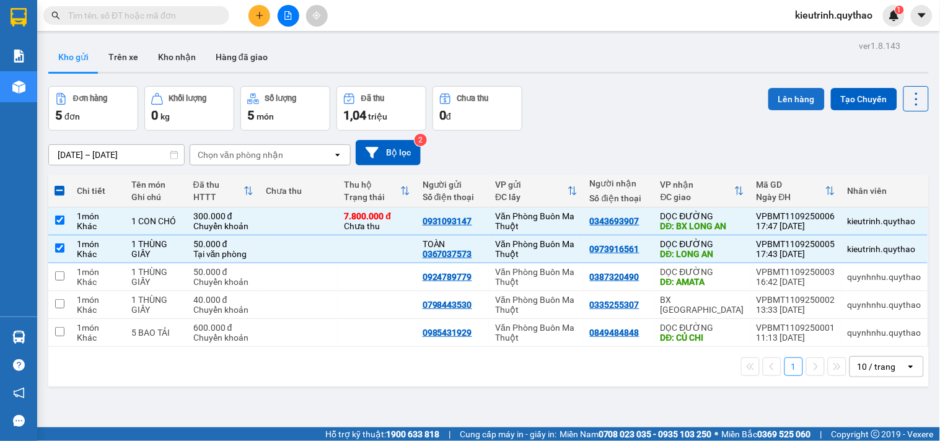
click at [789, 97] on button "Lên hàng" at bounding box center [796, 99] width 56 height 22
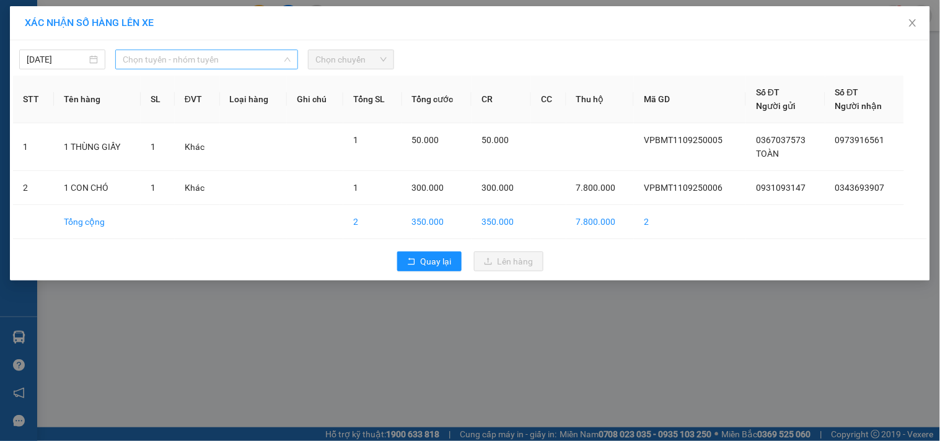
click at [163, 60] on span "Chọn tuyến - nhóm tuyến" at bounding box center [207, 59] width 168 height 19
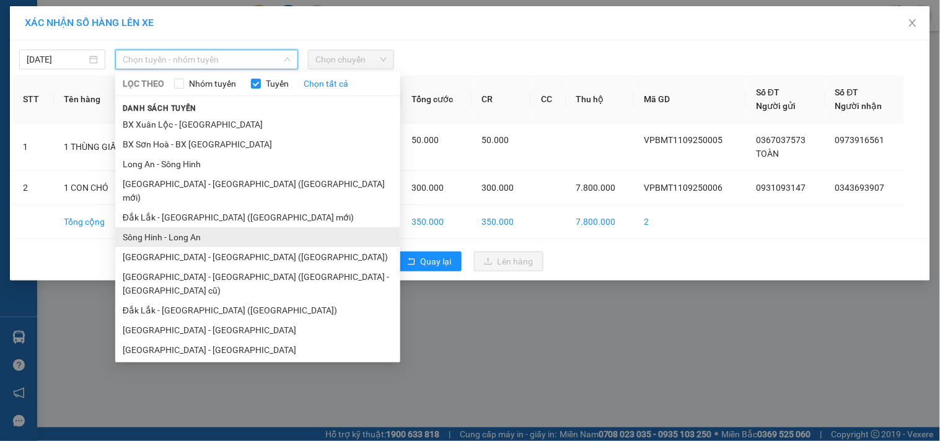
click at [188, 227] on li "Sông Hinh - Long An" at bounding box center [257, 237] width 285 height 20
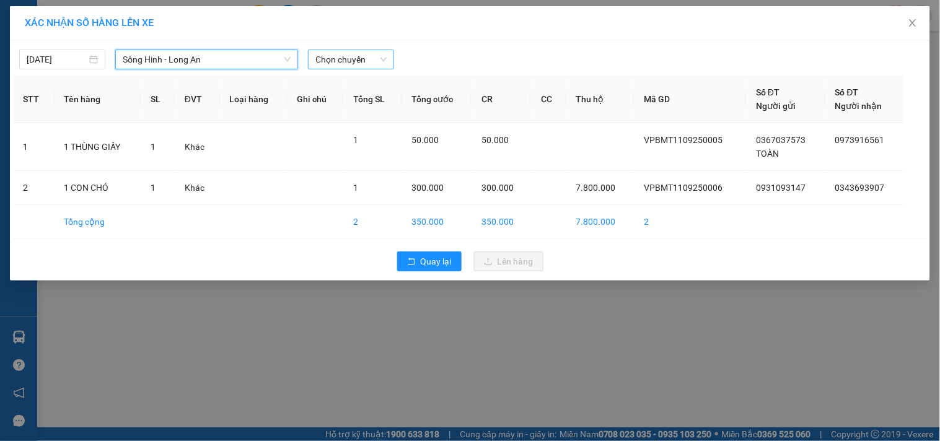
click at [346, 58] on span "Chọn chuyến" at bounding box center [350, 59] width 71 height 19
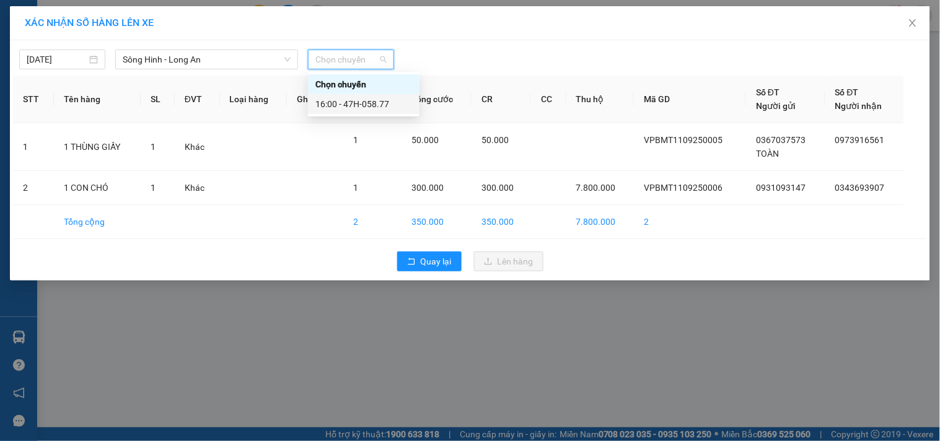
click at [389, 106] on div "16:00 - 47H-058.77" at bounding box center [363, 104] width 97 height 14
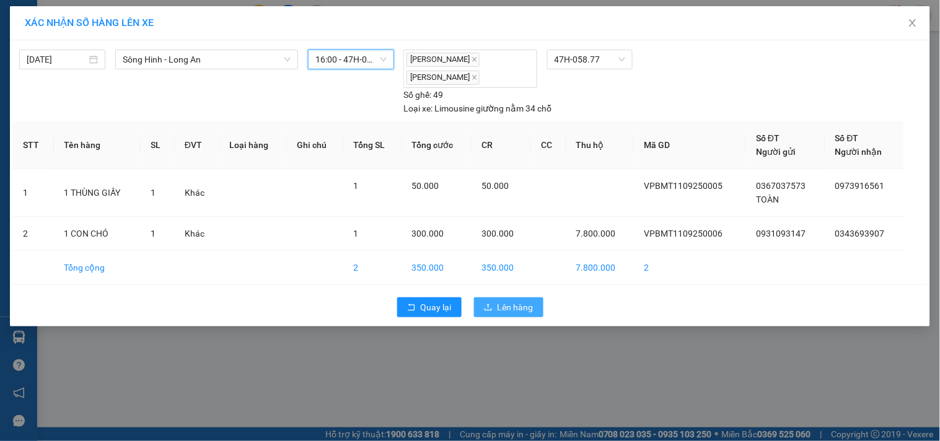
click at [505, 308] on span "Lên hàng" at bounding box center [515, 307] width 36 height 14
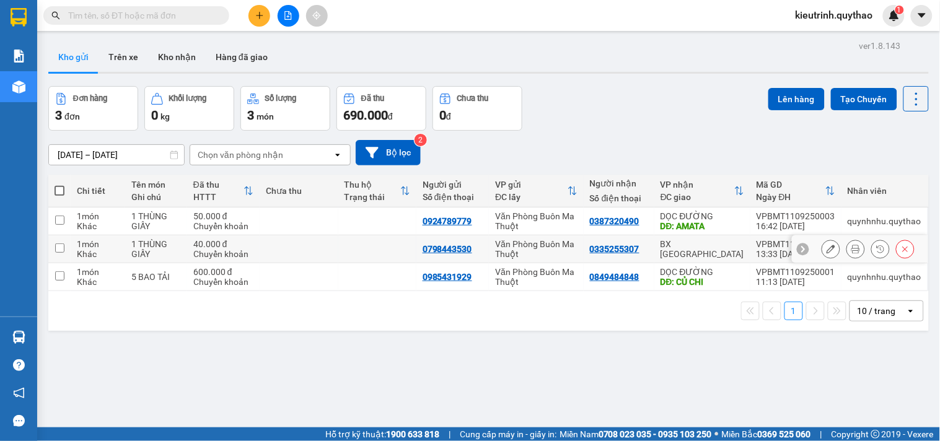
click at [93, 246] on div "1 món" at bounding box center [98, 244] width 42 height 10
checkbox input "true"
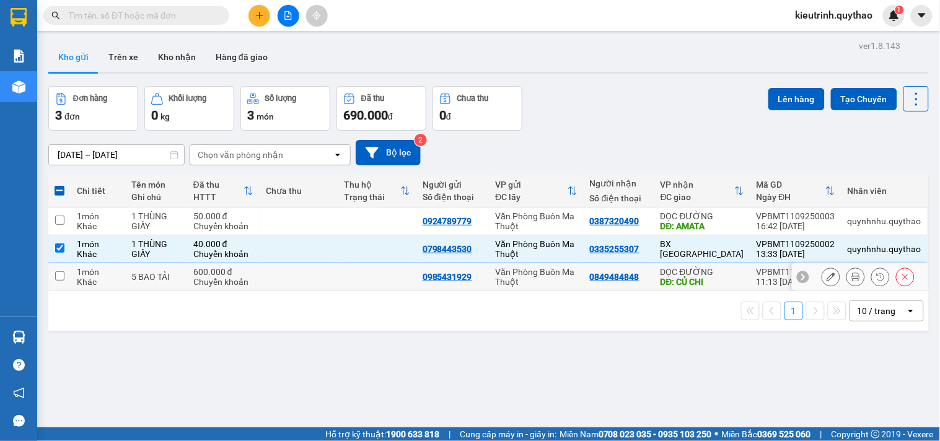
click at [105, 273] on div "1 món" at bounding box center [98, 272] width 42 height 10
checkbox input "true"
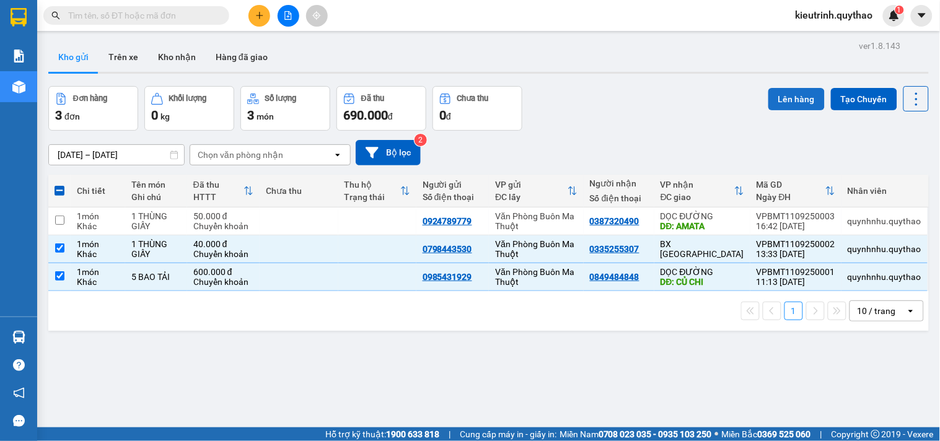
click at [793, 97] on button "Lên hàng" at bounding box center [796, 99] width 56 height 22
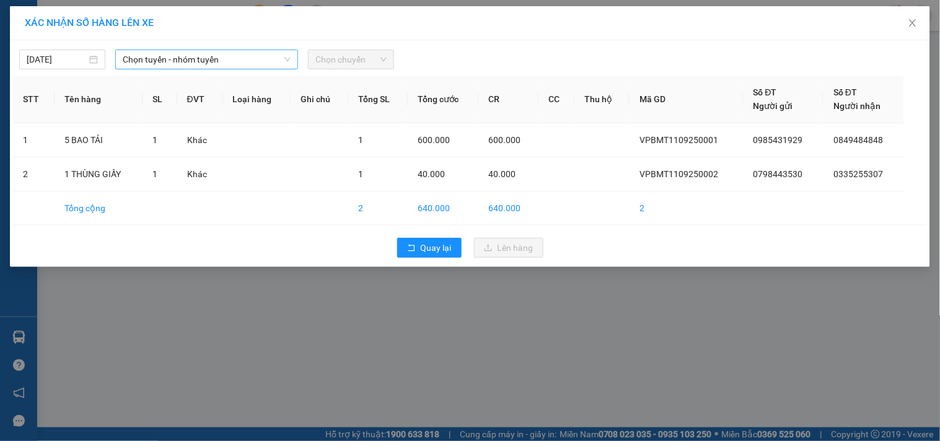
click at [267, 53] on span "Chọn tuyến - nhóm tuyến" at bounding box center [207, 59] width 168 height 19
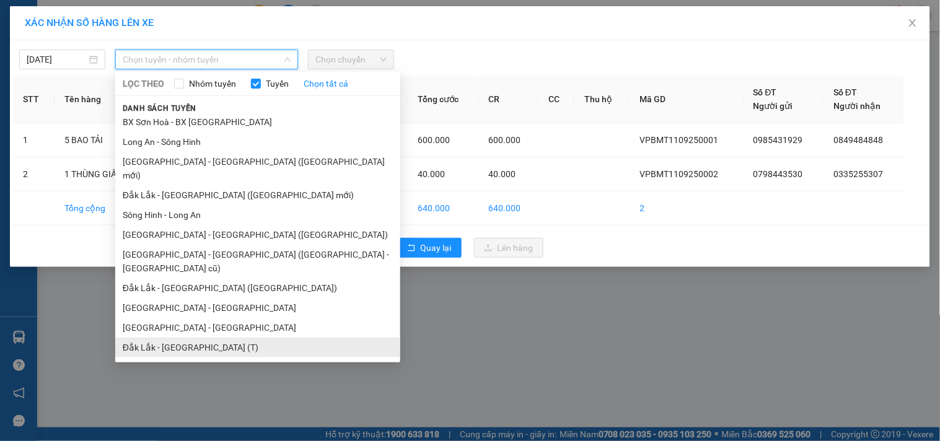
scroll to position [34, 0]
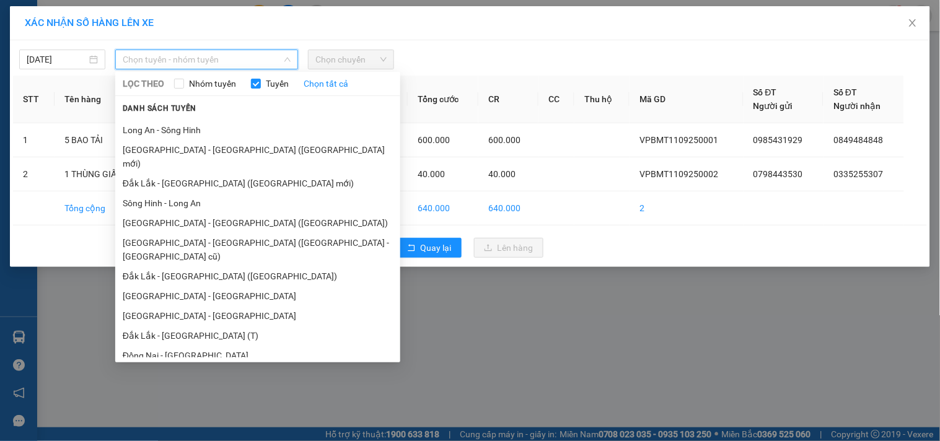
drag, startPoint x: 191, startPoint y: 292, endPoint x: 192, endPoint y: 284, distance: 8.8
click at [191, 306] on li "[GEOGRAPHIC_DATA] - [GEOGRAPHIC_DATA]" at bounding box center [257, 316] width 285 height 20
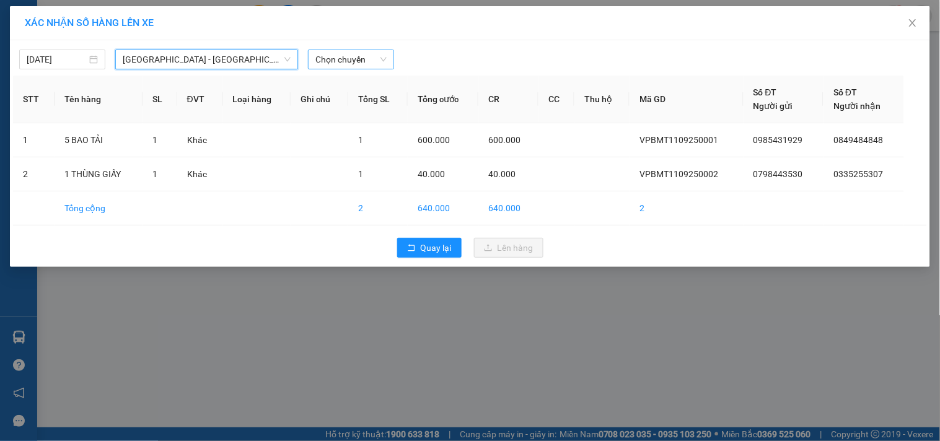
click at [324, 58] on span "Chọn chuyến" at bounding box center [350, 59] width 71 height 19
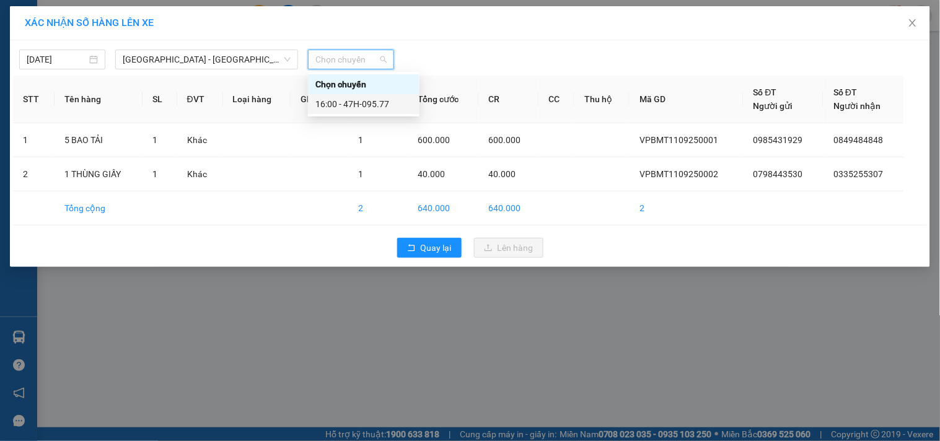
click at [368, 108] on div "16:00 - 47H-095.77" at bounding box center [363, 104] width 97 height 14
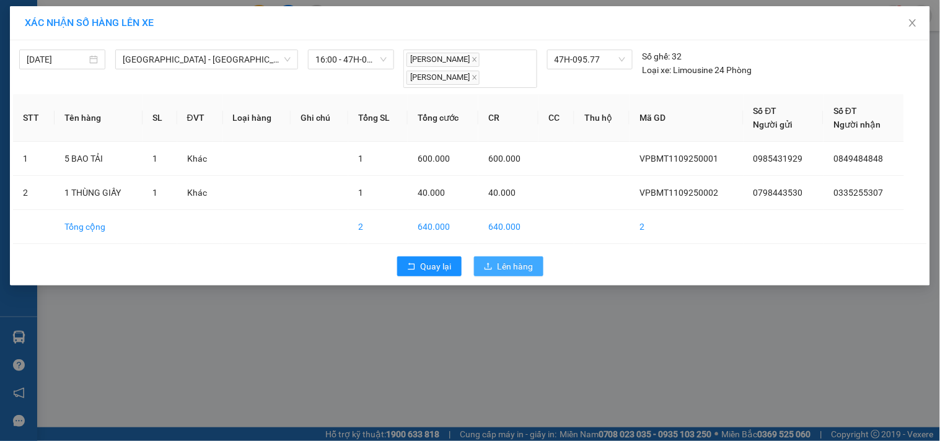
click at [533, 269] on span "Lên hàng" at bounding box center [515, 267] width 36 height 14
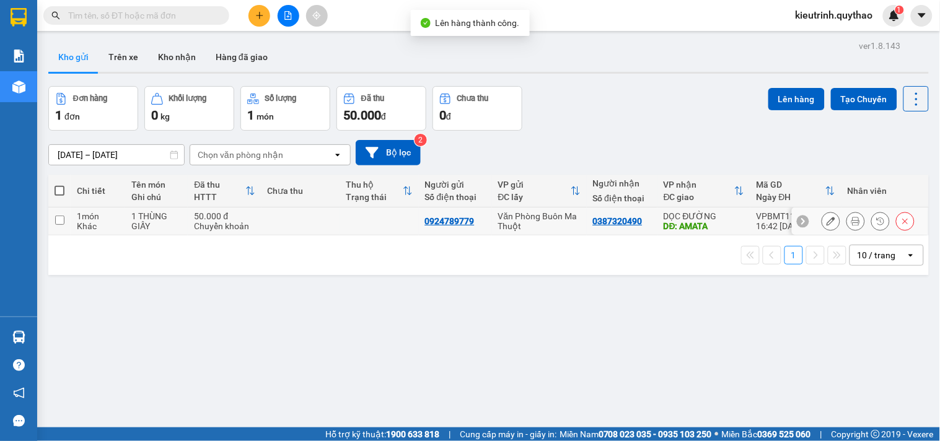
click at [170, 212] on div "1 THÙNG GIẤY" at bounding box center [156, 221] width 50 height 20
checkbox input "true"
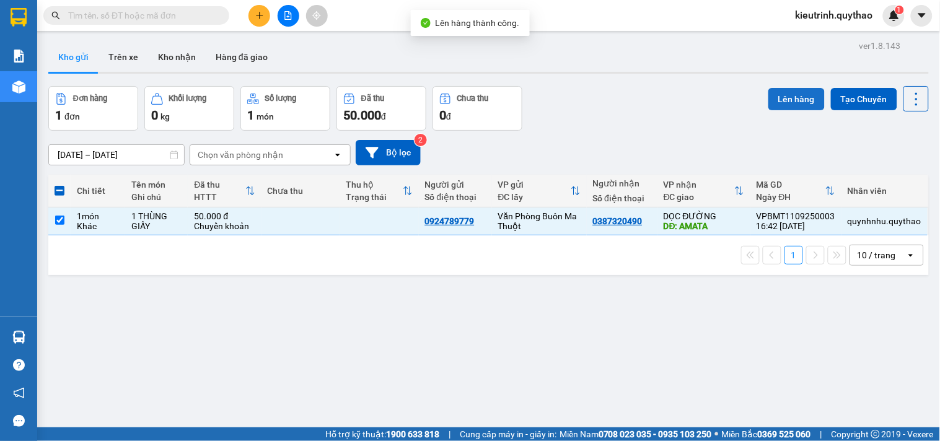
click at [795, 98] on button "Lên hàng" at bounding box center [796, 99] width 56 height 22
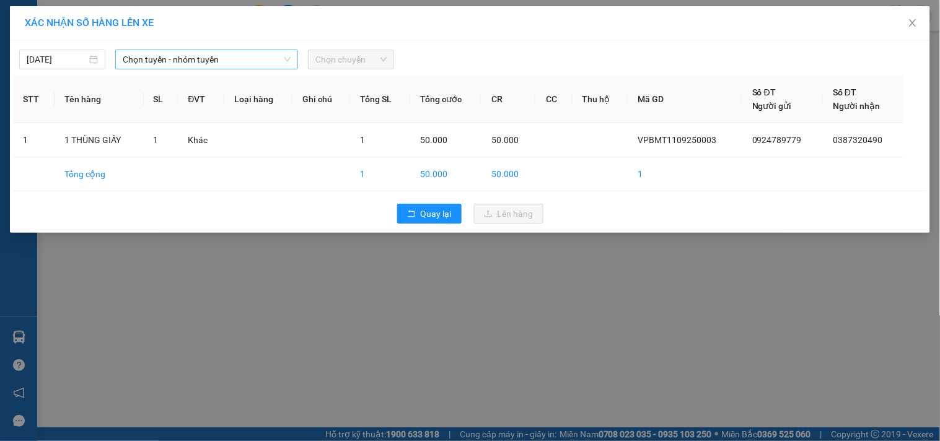
click at [287, 61] on icon "down" at bounding box center [287, 60] width 6 height 4
click at [204, 65] on span "Chọn tuyến - nhóm tuyến" at bounding box center [207, 59] width 168 height 19
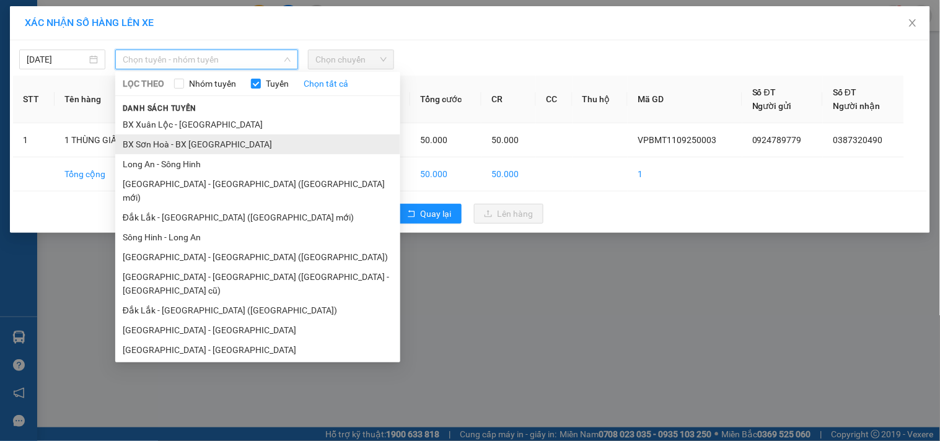
click at [194, 140] on li "BX Sơn Hoà - BX [GEOGRAPHIC_DATA]" at bounding box center [257, 144] width 285 height 20
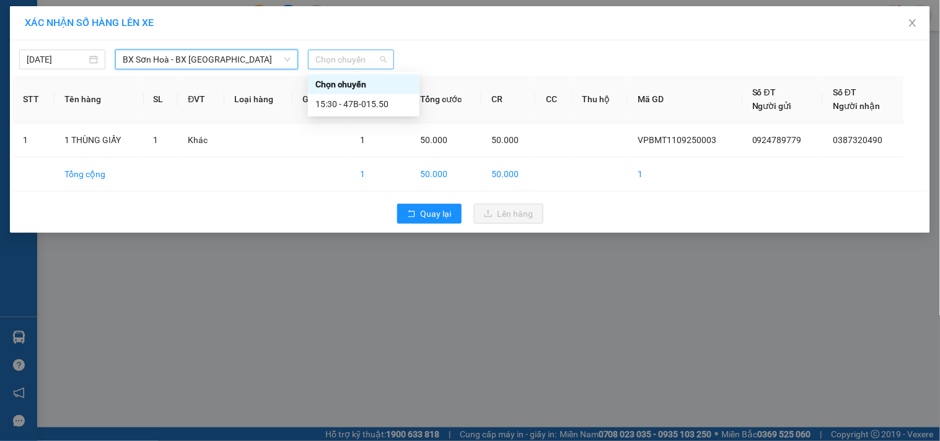
drag, startPoint x: 328, startPoint y: 57, endPoint x: 347, endPoint y: 67, distance: 21.1
click at [330, 57] on span "Chọn chuyến" at bounding box center [350, 59] width 71 height 19
click at [365, 108] on div "15:30 - 47B-015.50" at bounding box center [363, 104] width 97 height 14
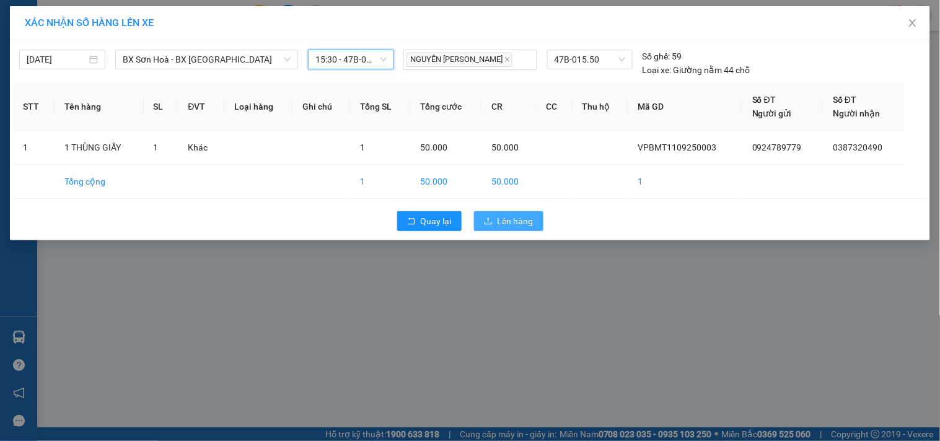
click at [494, 224] on button "Lên hàng" at bounding box center [508, 221] width 69 height 20
